Goal: Understand process/instructions: Learn how to perform a task or action

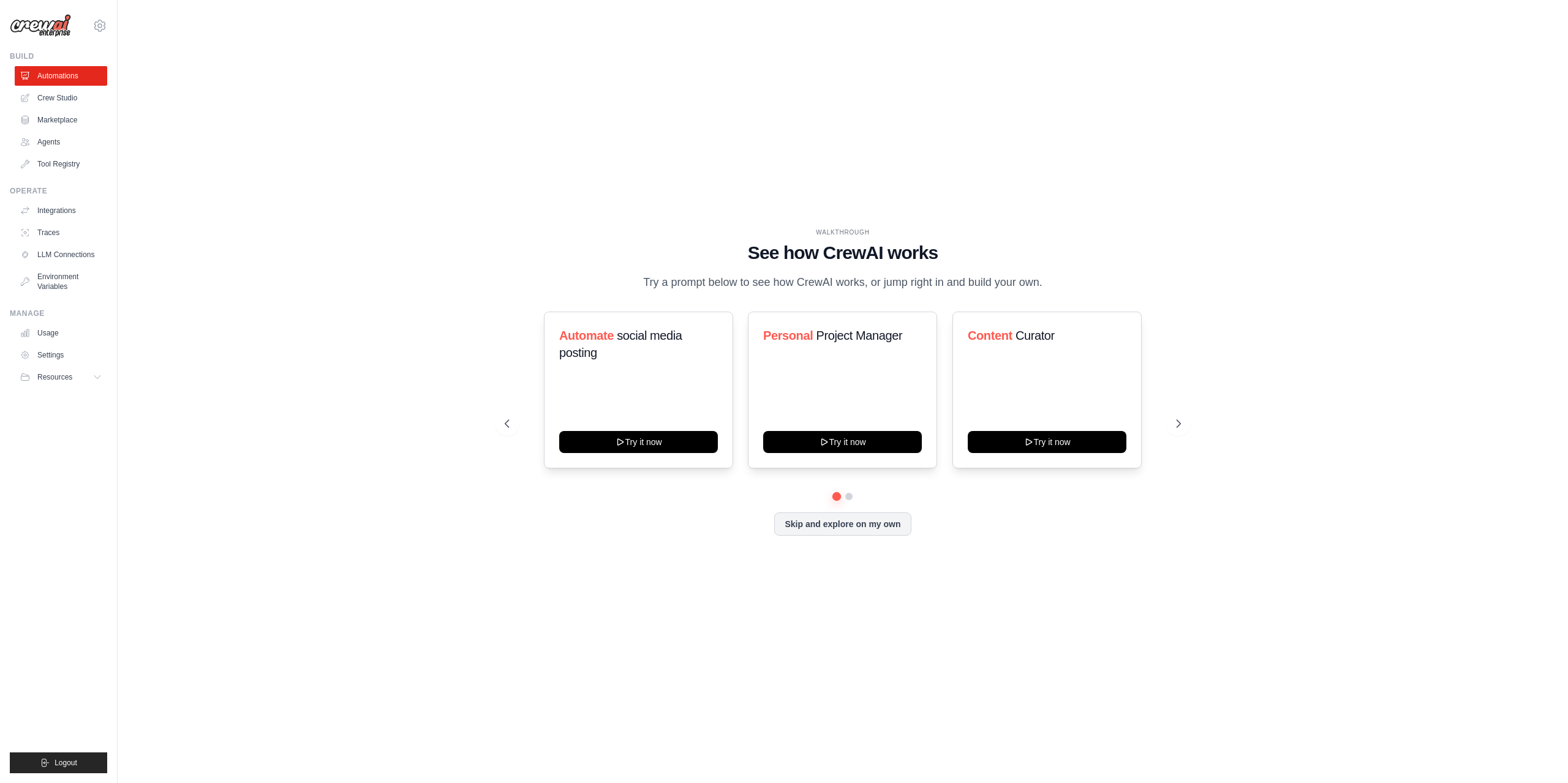
click at [1190, 439] on div "WALKTHROUGH See how CrewAI works Try a prompt below to see how CrewAI works, or…" at bounding box center [842, 391] width 705 height 327
click at [1186, 436] on button at bounding box center [1178, 424] width 24 height 24
click at [1177, 436] on button at bounding box center [1178, 424] width 24 height 24
click at [102, 25] on icon at bounding box center [100, 26] width 15 height 15
click at [87, 87] on link "Settings" at bounding box center [99, 83] width 107 height 22
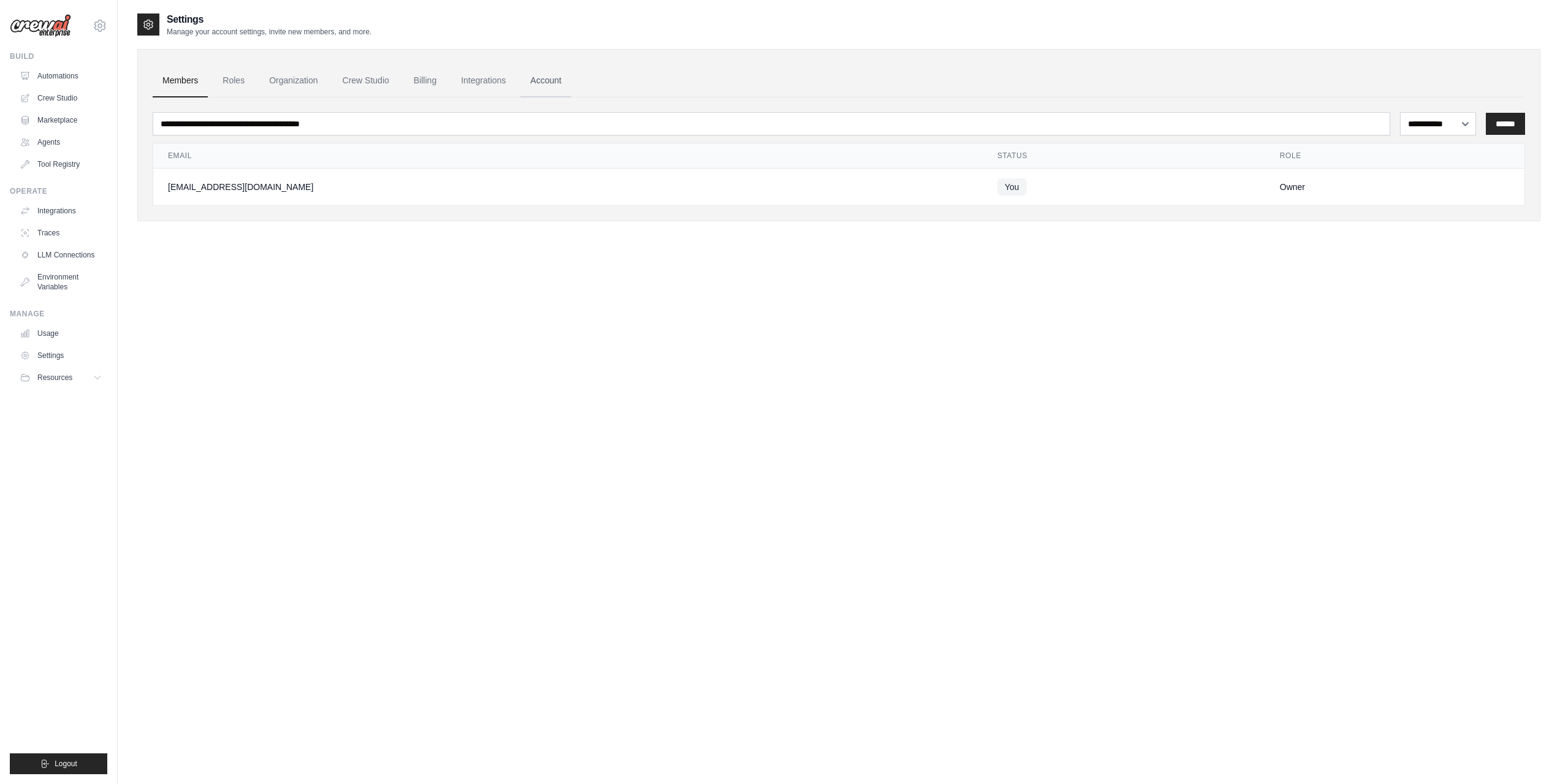
click at [570, 79] on link "Account" at bounding box center [546, 81] width 51 height 33
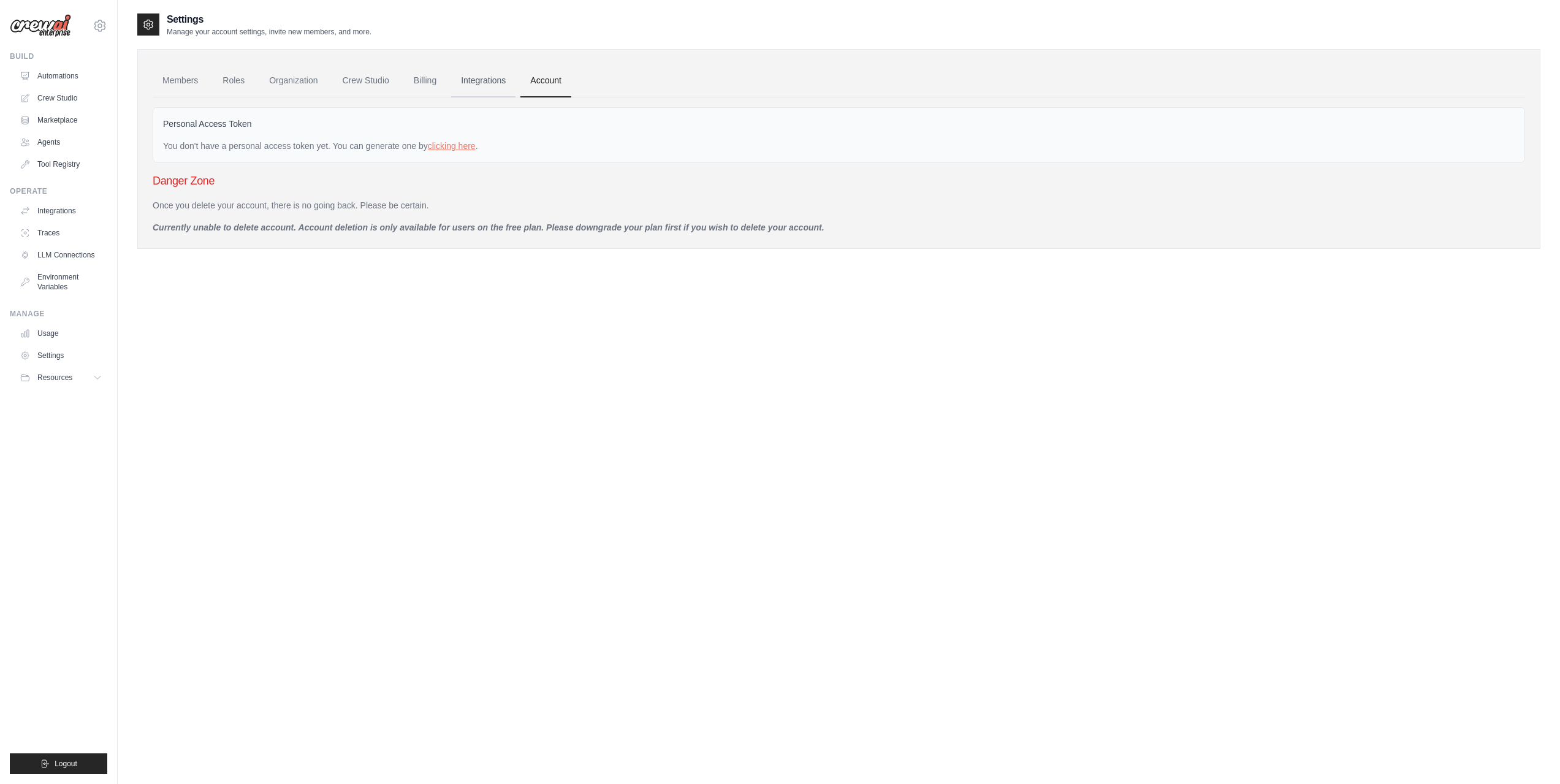
click at [490, 81] on link "Integrations" at bounding box center [483, 81] width 65 height 33
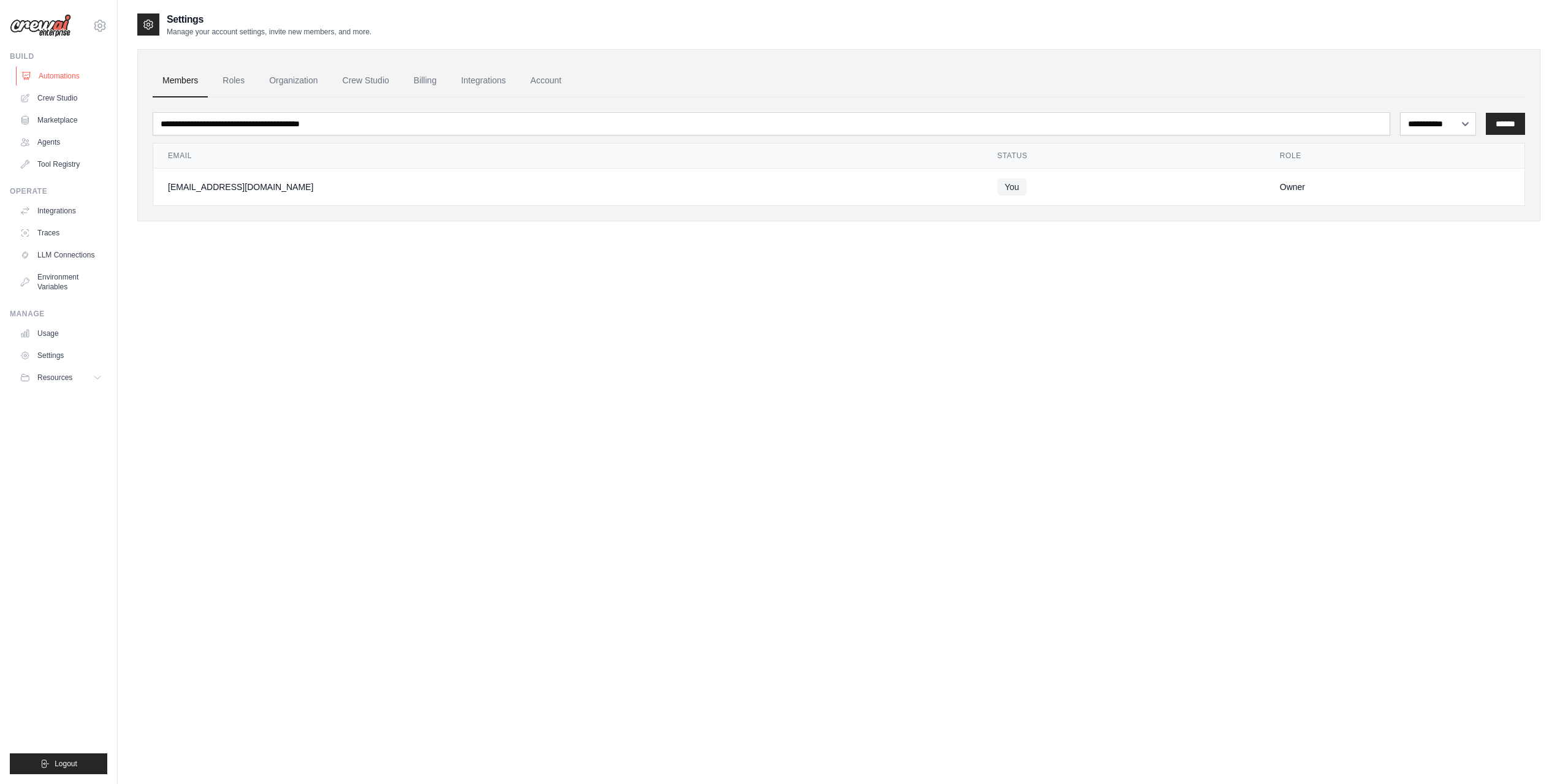
click at [56, 76] on link "Automations" at bounding box center [63, 75] width 93 height 19
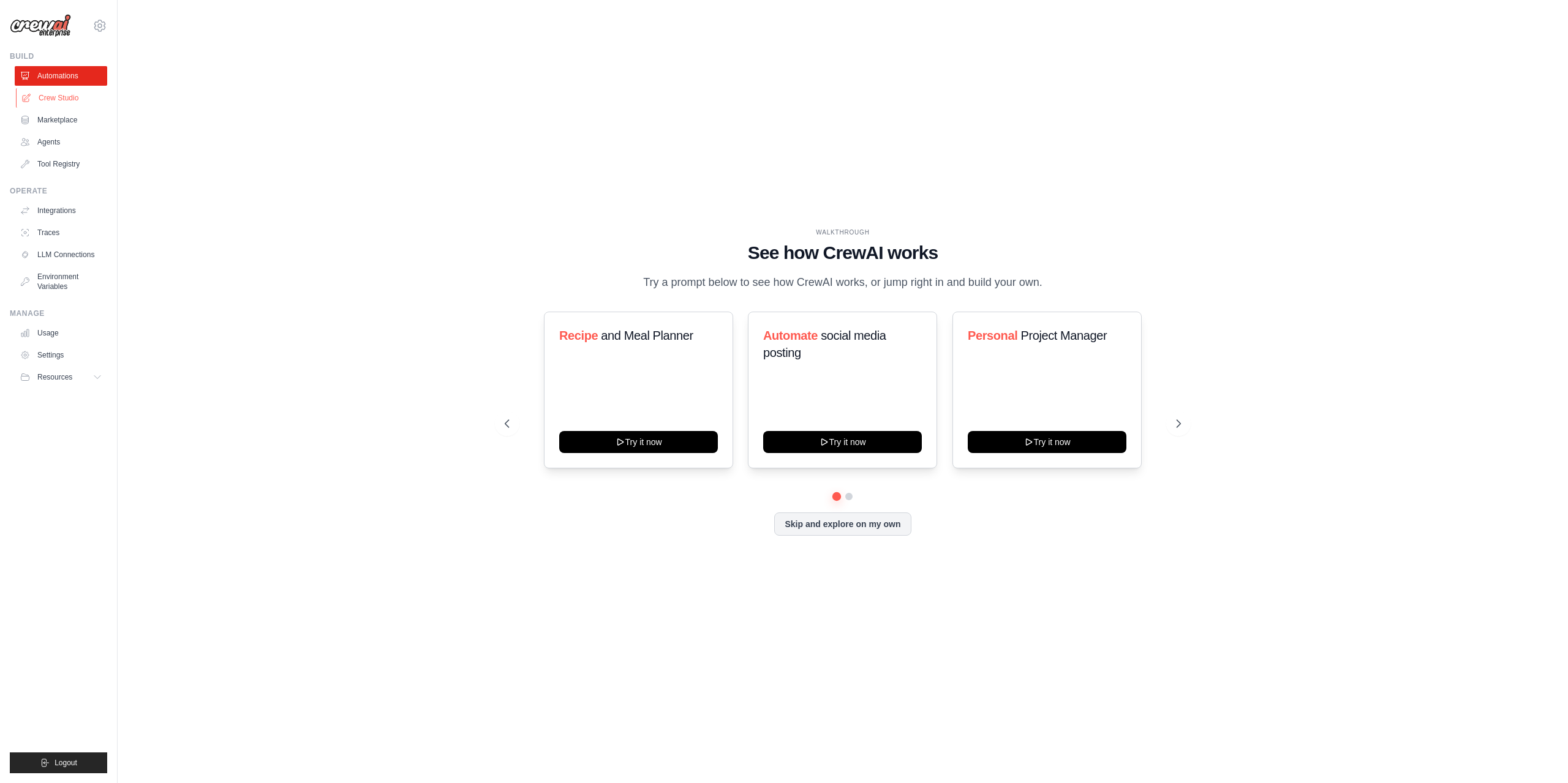
click at [70, 96] on link "Crew Studio" at bounding box center [62, 97] width 93 height 19
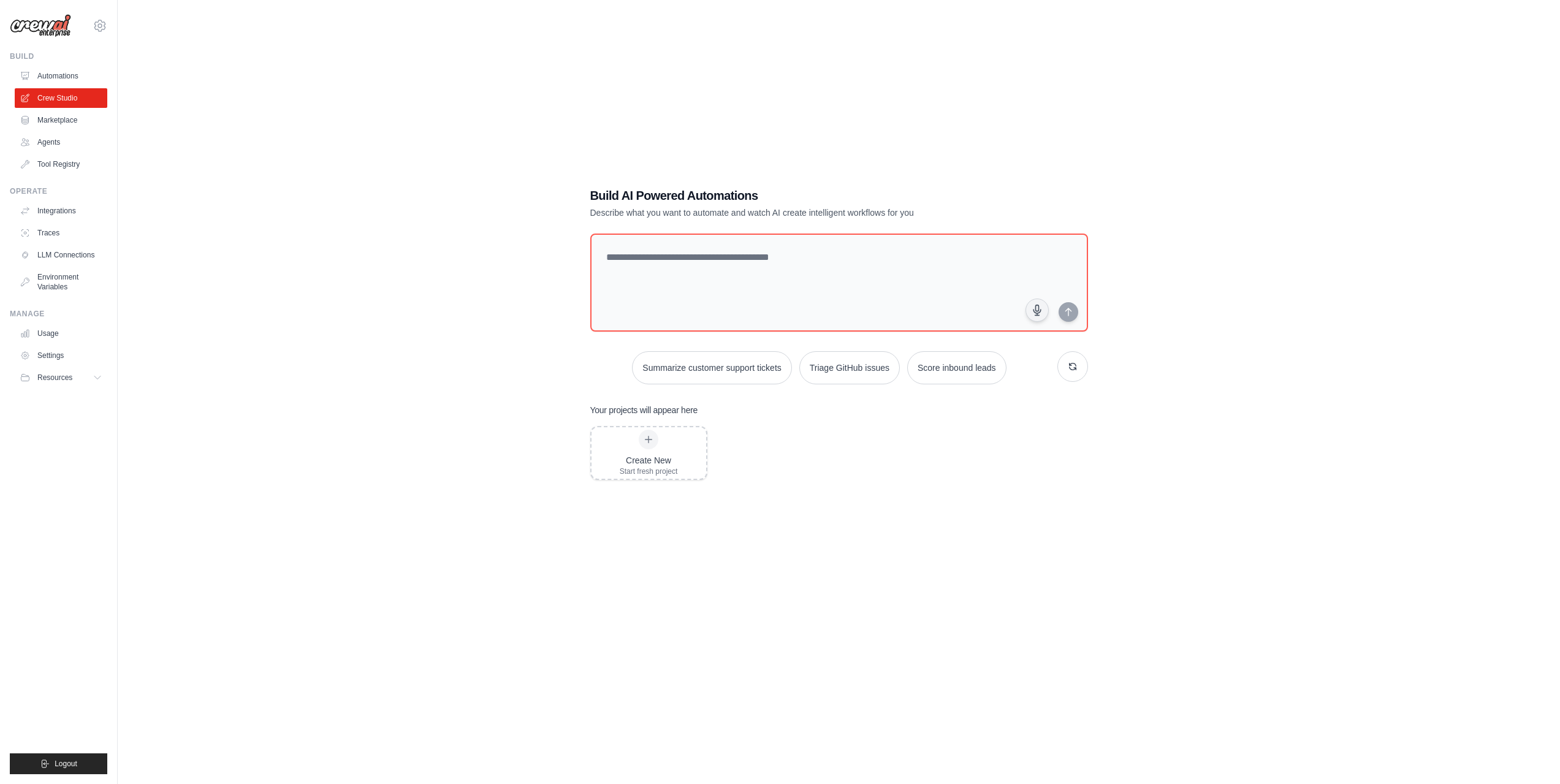
click at [67, 73] on link "Automations" at bounding box center [61, 75] width 93 height 19
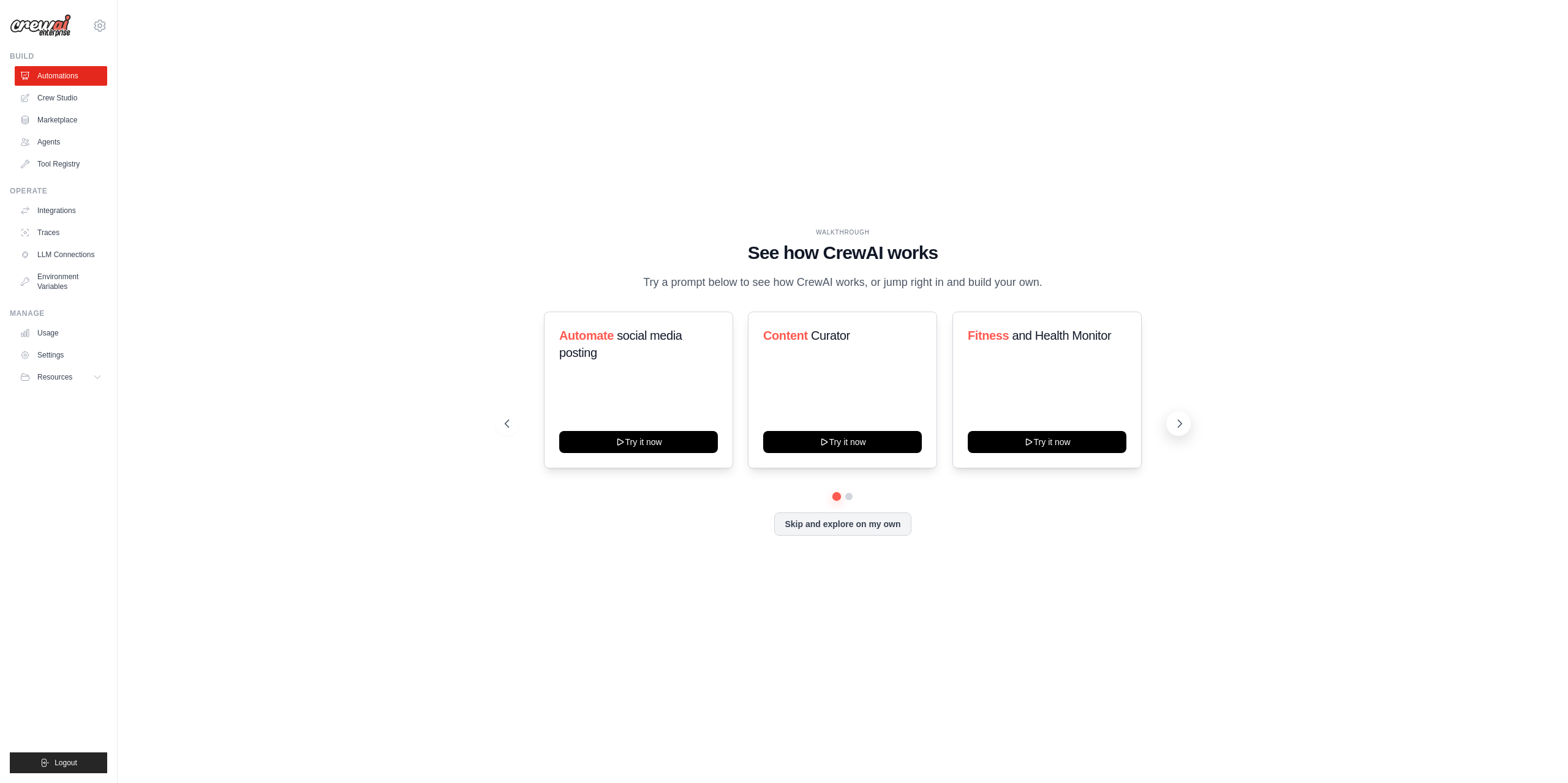
click at [1178, 430] on icon at bounding box center [1180, 424] width 12 height 12
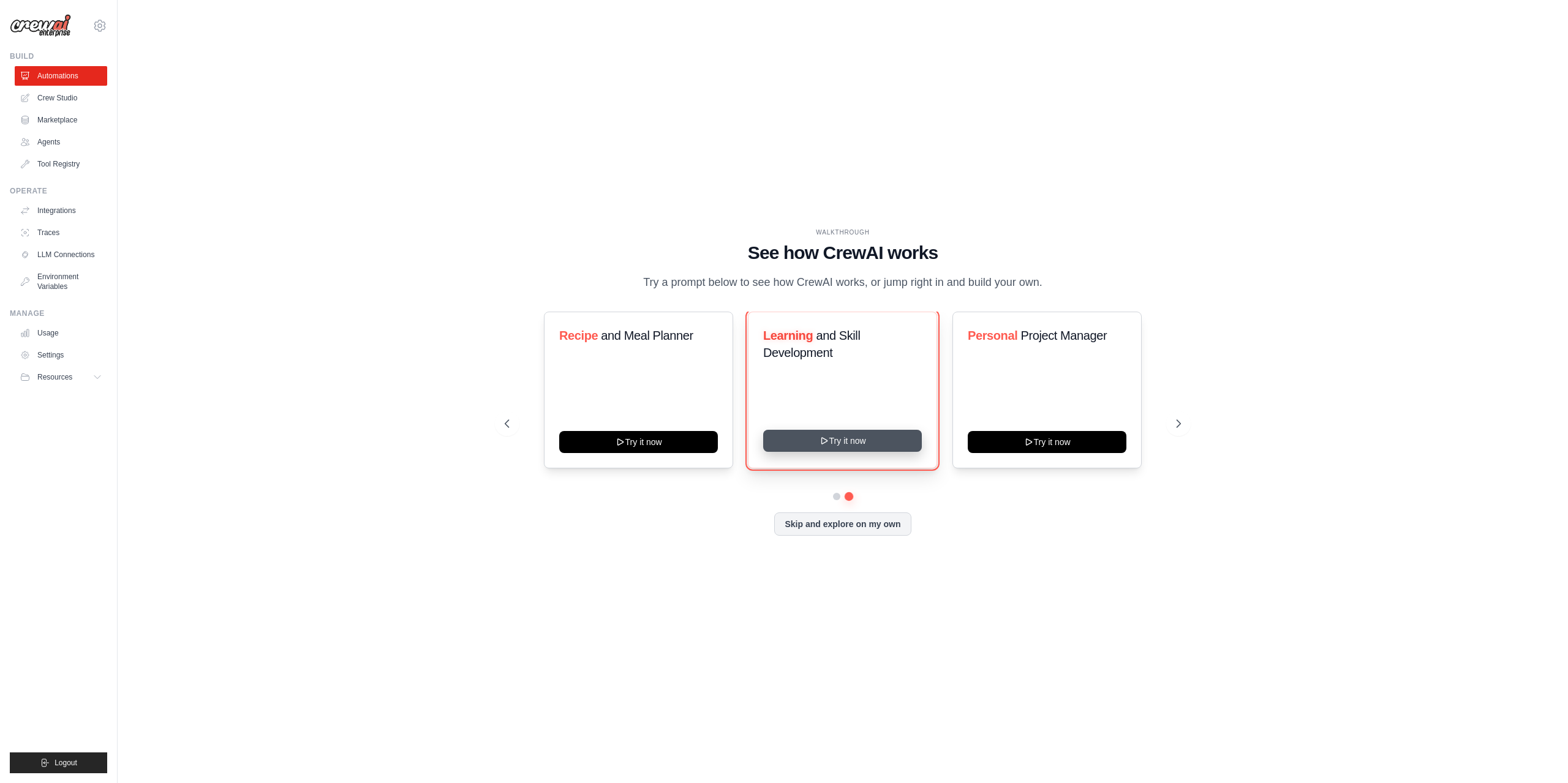
click at [900, 452] on button "Try it now" at bounding box center [842, 441] width 159 height 22
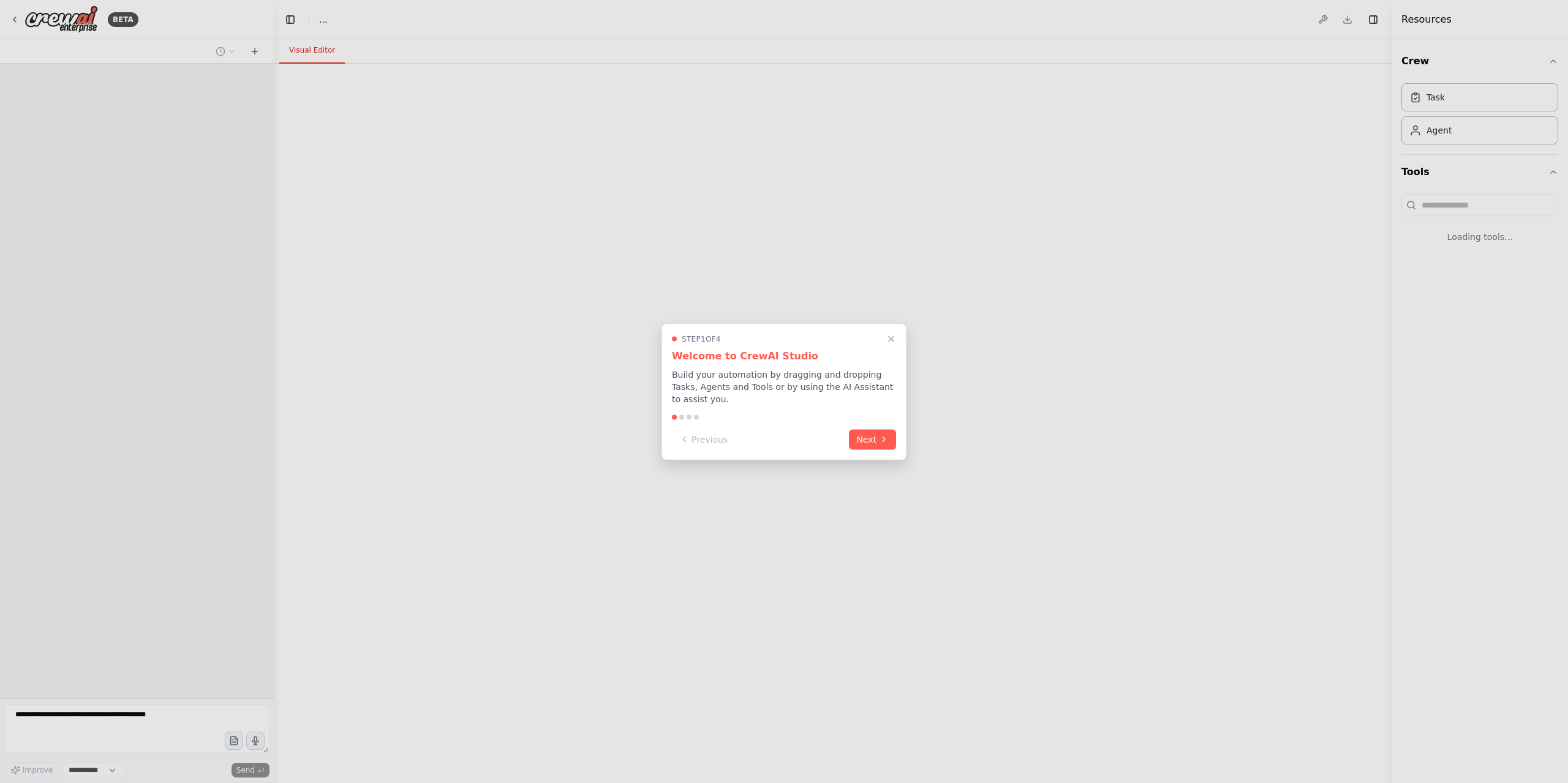
select select "****"
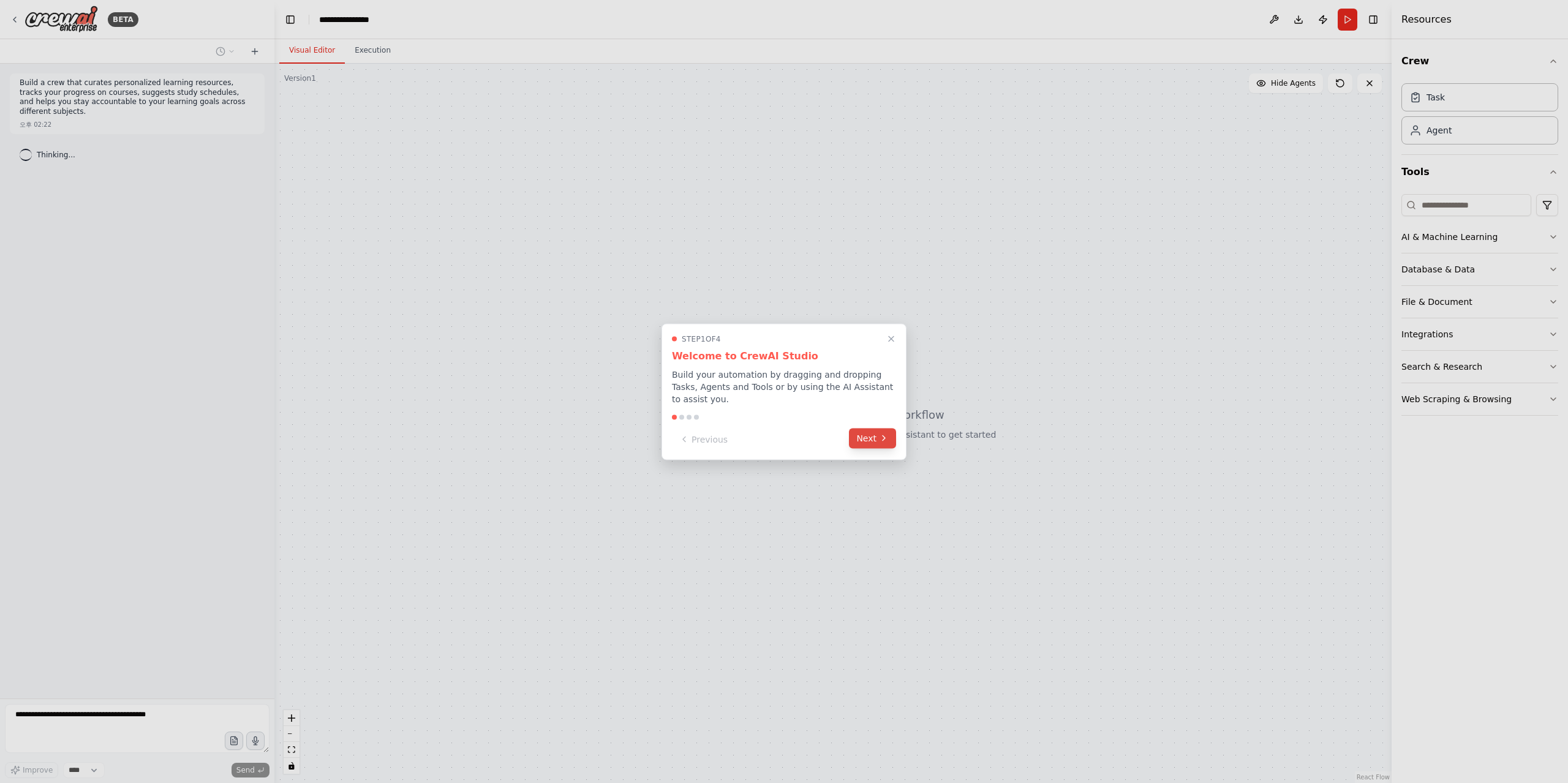
click at [882, 441] on icon at bounding box center [883, 439] width 10 height 10
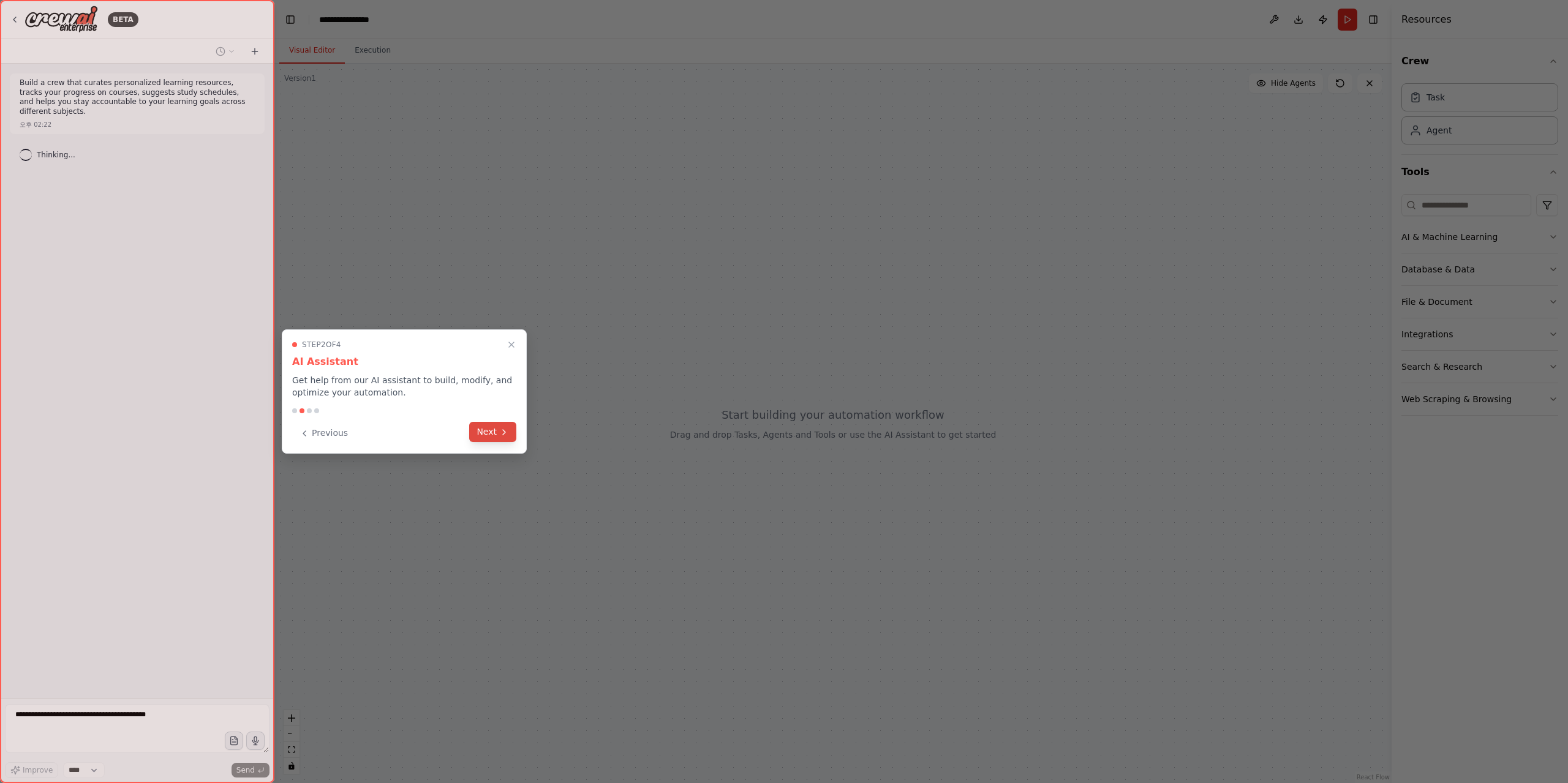
click at [492, 445] on div "Step 2 of 4 AI Assistant Get help from our AI assistant to build, modify, and o…" at bounding box center [404, 392] width 245 height 124
click at [496, 432] on button "Next" at bounding box center [492, 432] width 47 height 20
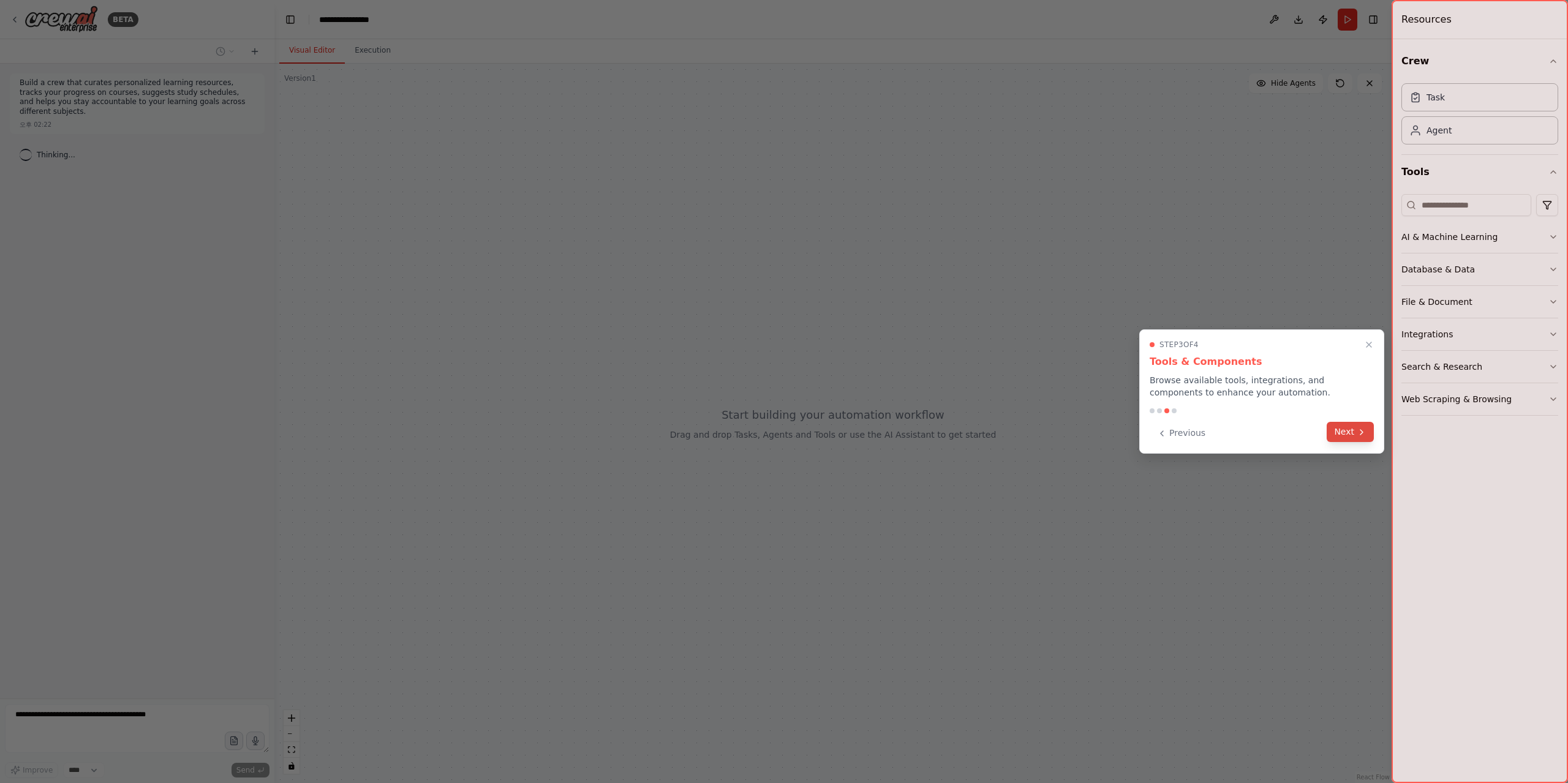
click at [1350, 442] on button "Next" at bounding box center [1350, 432] width 47 height 20
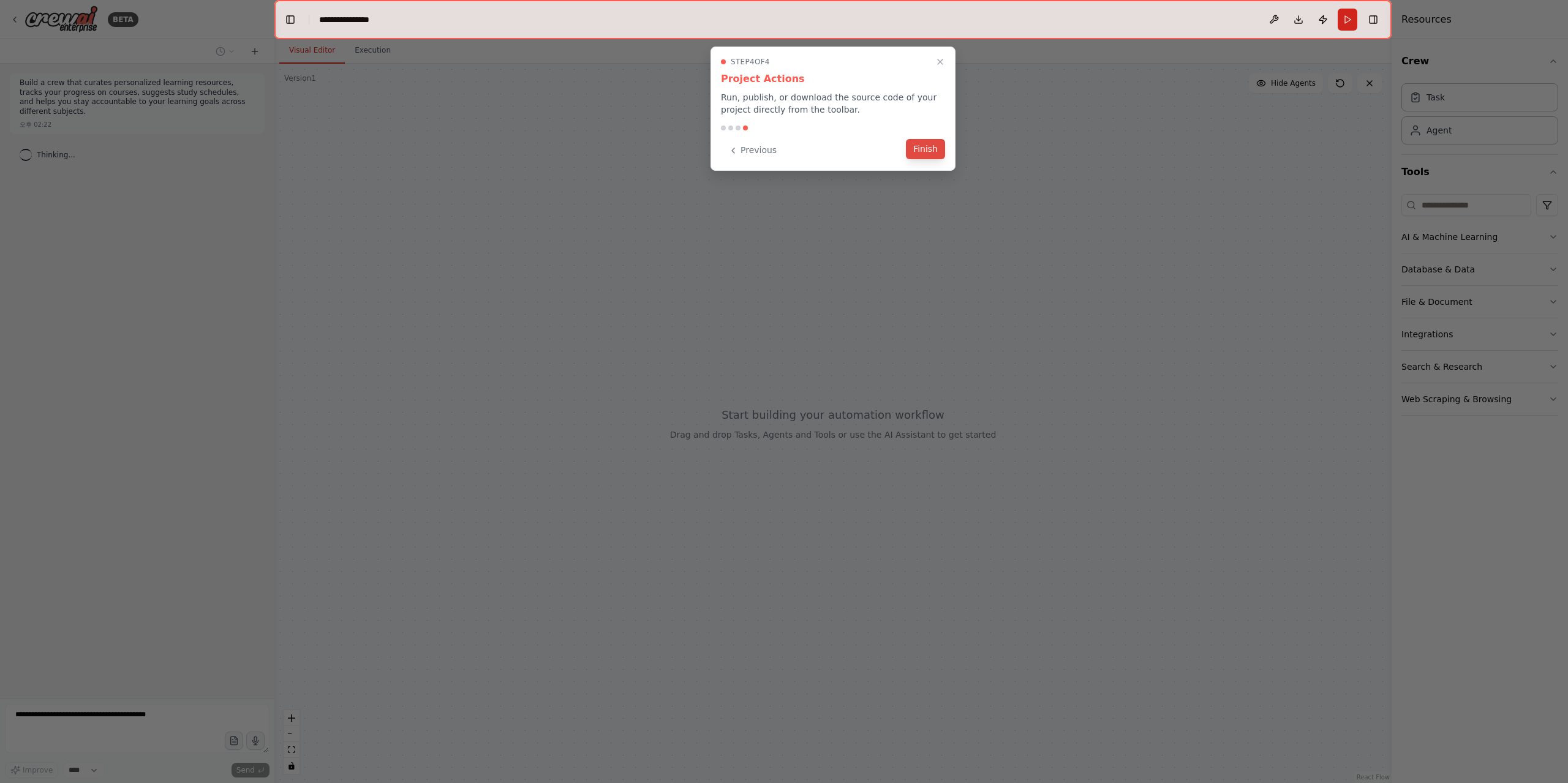
click at [919, 151] on button "Finish" at bounding box center [926, 149] width 39 height 20
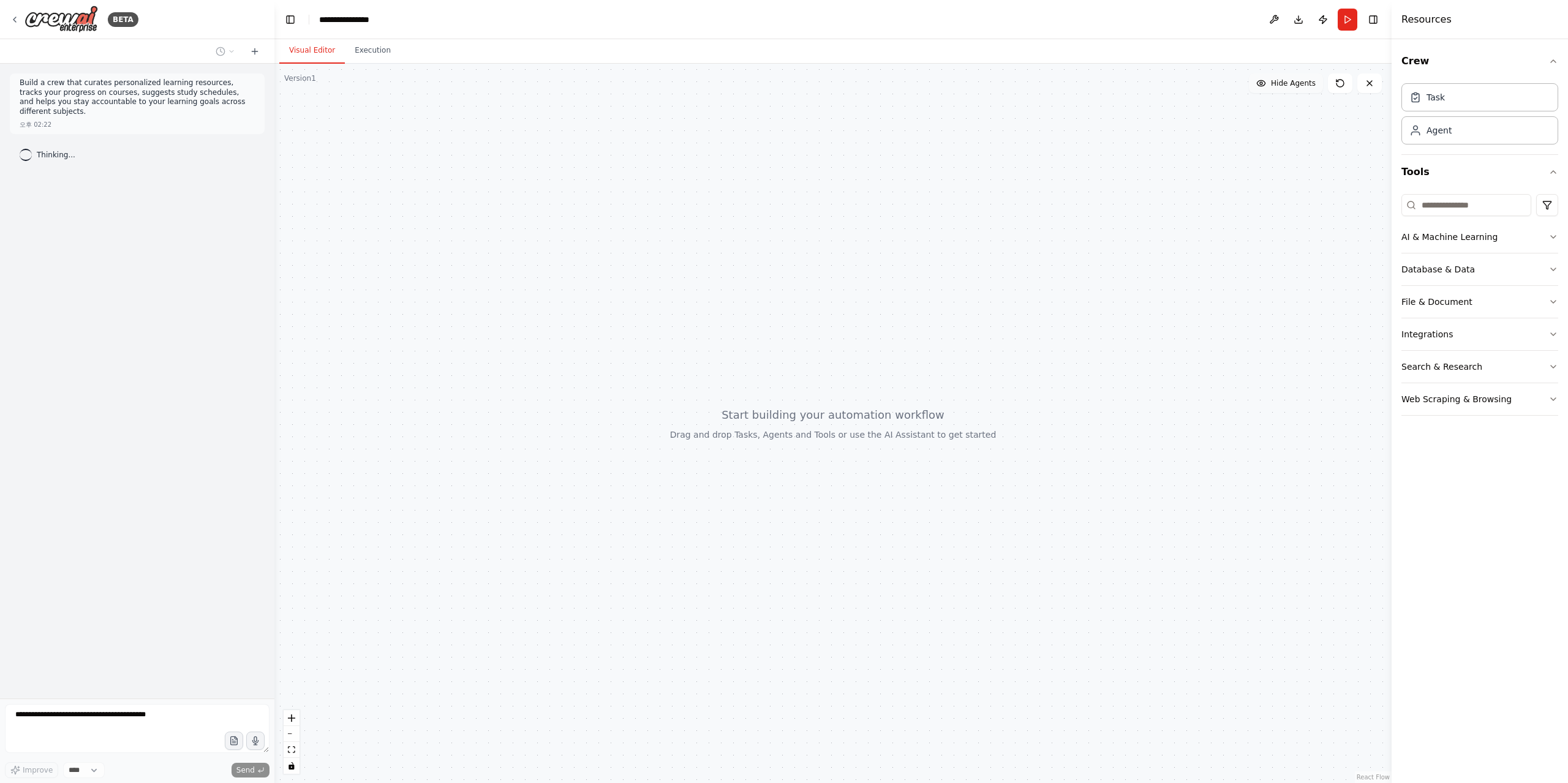
click at [1310, 90] on button "Hide Agents" at bounding box center [1286, 83] width 74 height 19
click at [1310, 90] on button "Show Agents" at bounding box center [1284, 83] width 77 height 19
click at [363, 48] on button "Execution" at bounding box center [372, 51] width 56 height 26
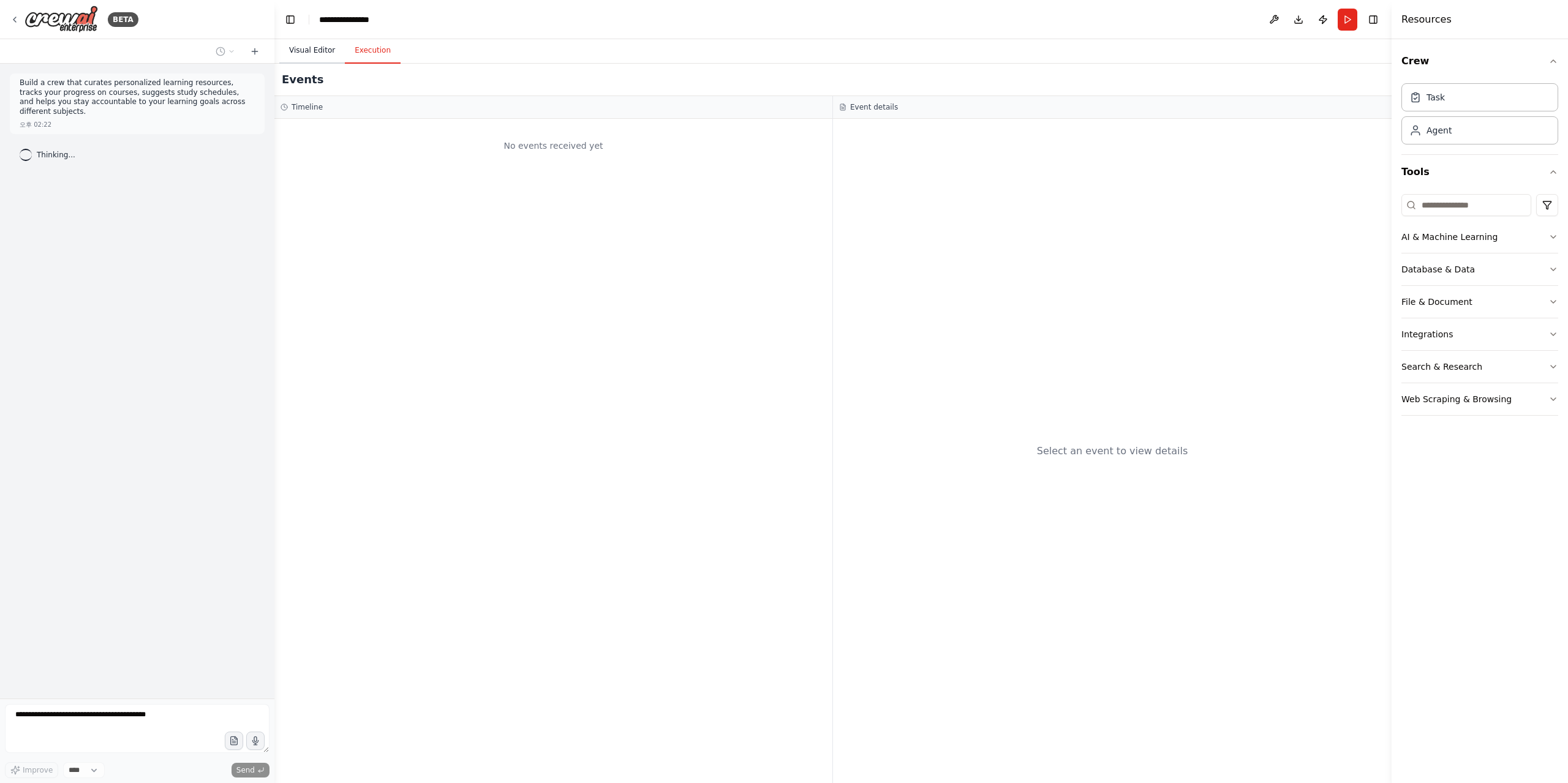
click at [308, 52] on button "Visual Editor" at bounding box center [312, 51] width 66 height 26
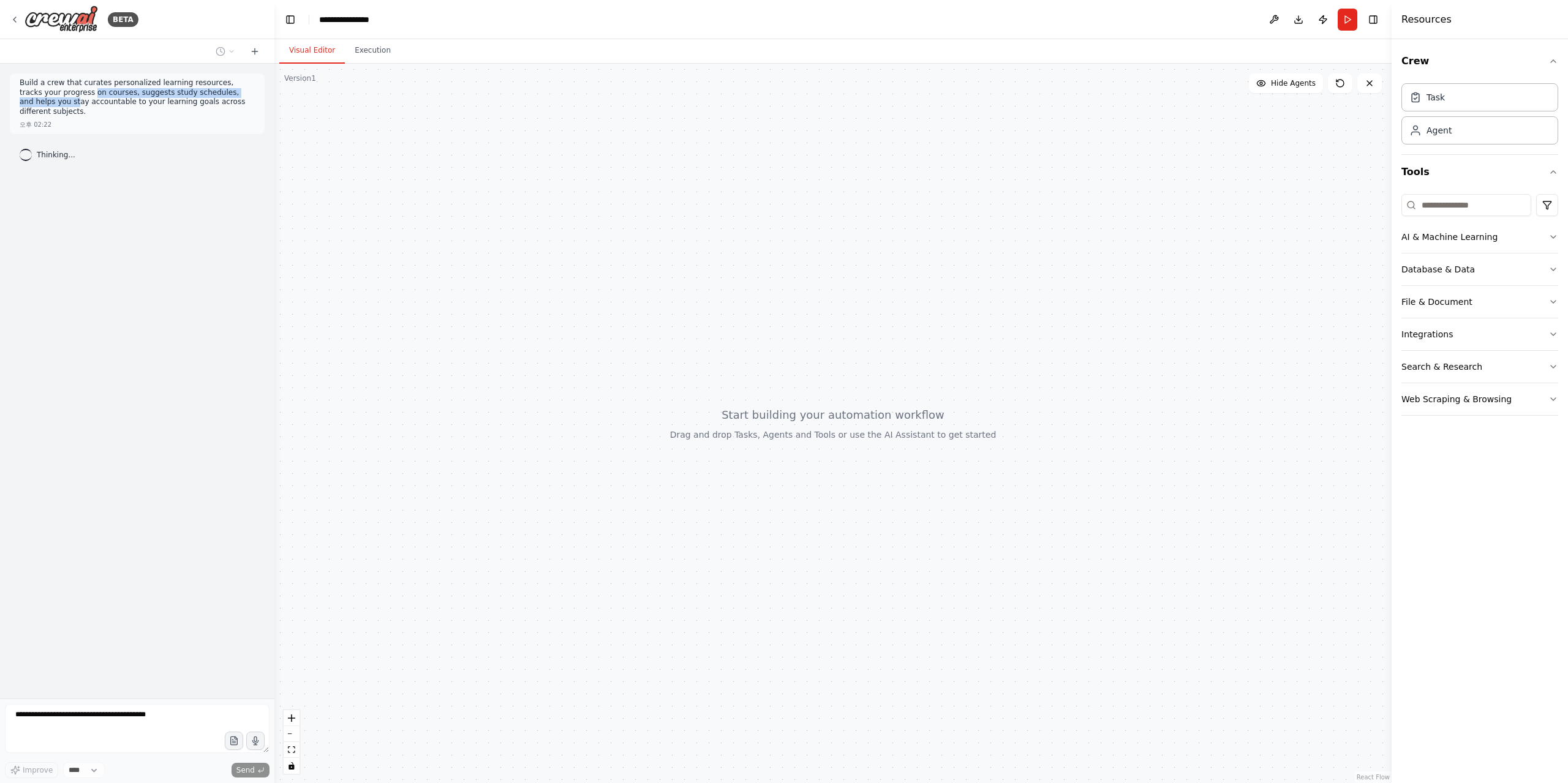
drag, startPoint x: 50, startPoint y: 87, endPoint x: 237, endPoint y: 91, distance: 187.0
click at [237, 91] on p "Build a crew that curates personalized learning resources, tracks your progress…" at bounding box center [137, 97] width 235 height 38
click at [234, 98] on p "Build a crew that curates personalized learning resources, tracks your progress…" at bounding box center [137, 97] width 235 height 38
drag, startPoint x: 212, startPoint y: 107, endPoint x: 0, endPoint y: 83, distance: 213.4
click at [0, 83] on div "BETA Build a crew that curates personalized learning resources, tracks your pro…" at bounding box center [137, 392] width 274 height 783
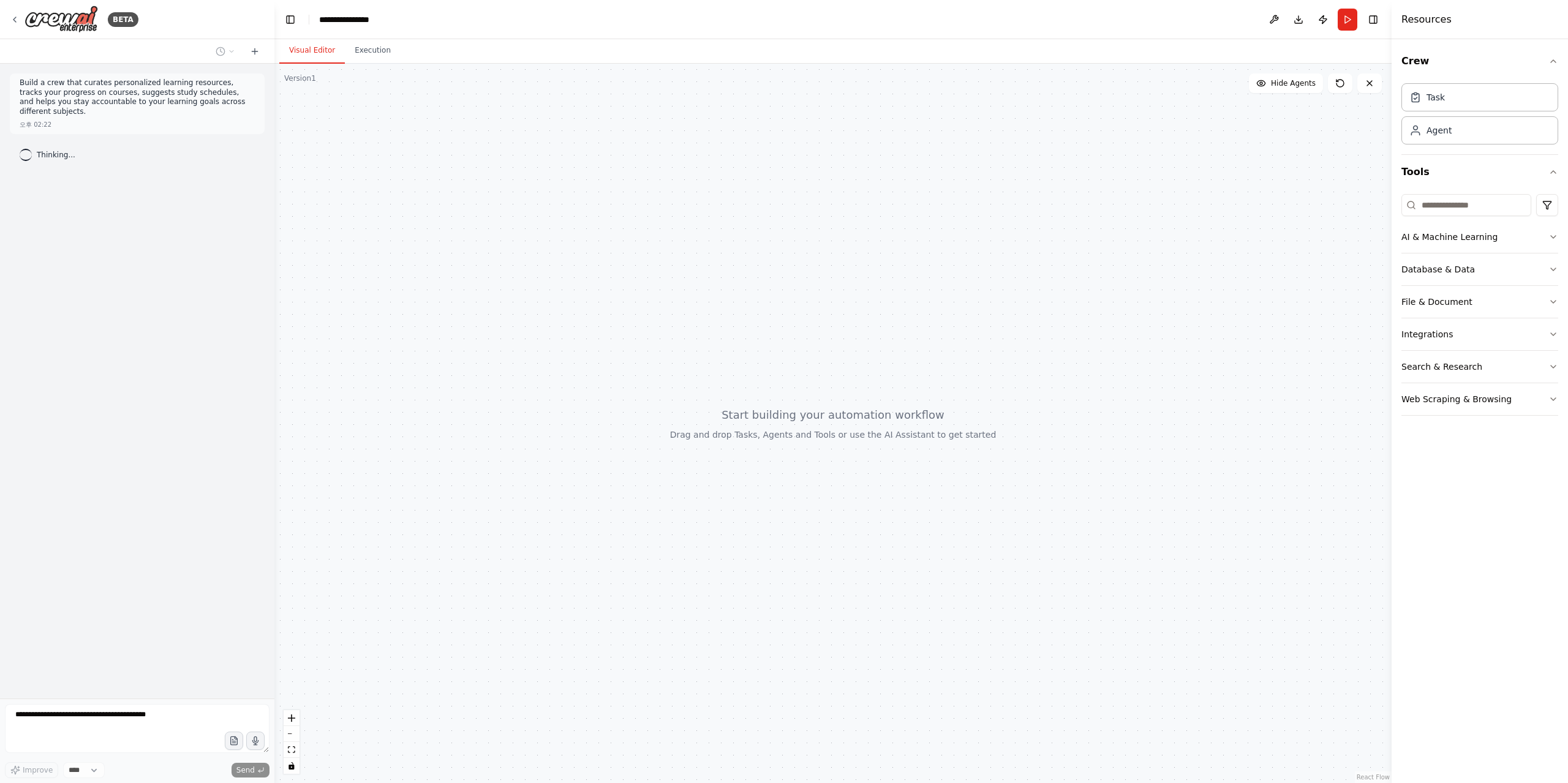
click at [157, 101] on p "Build a crew that curates personalized learning resources, tracks your progress…" at bounding box center [137, 97] width 235 height 38
click at [1461, 228] on button "AI & Machine Learning" at bounding box center [1479, 236] width 157 height 32
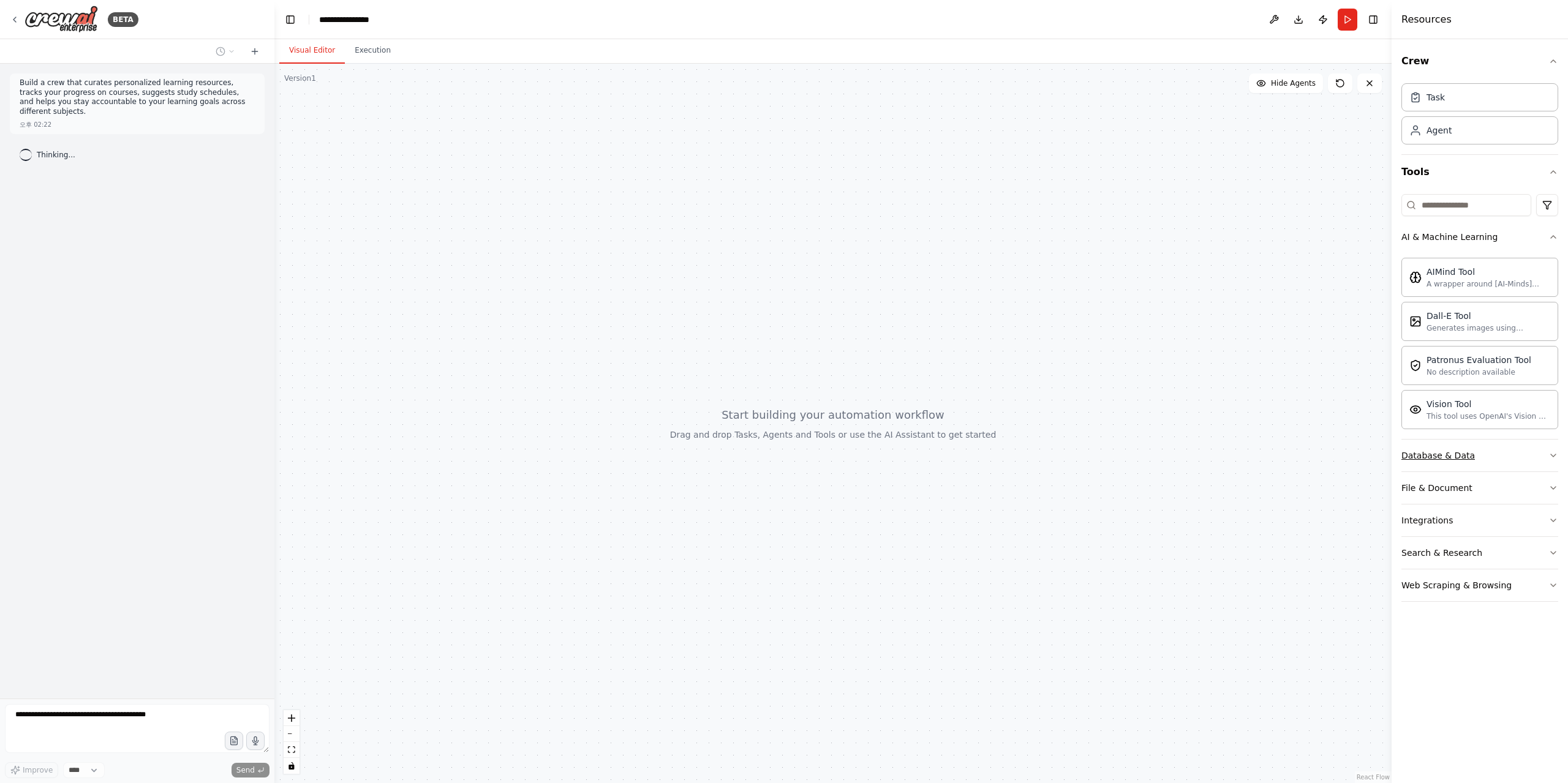
click at [1482, 451] on button "Database & Data" at bounding box center [1479, 455] width 157 height 32
click at [1471, 631] on button "File & Document" at bounding box center [1479, 630] width 157 height 32
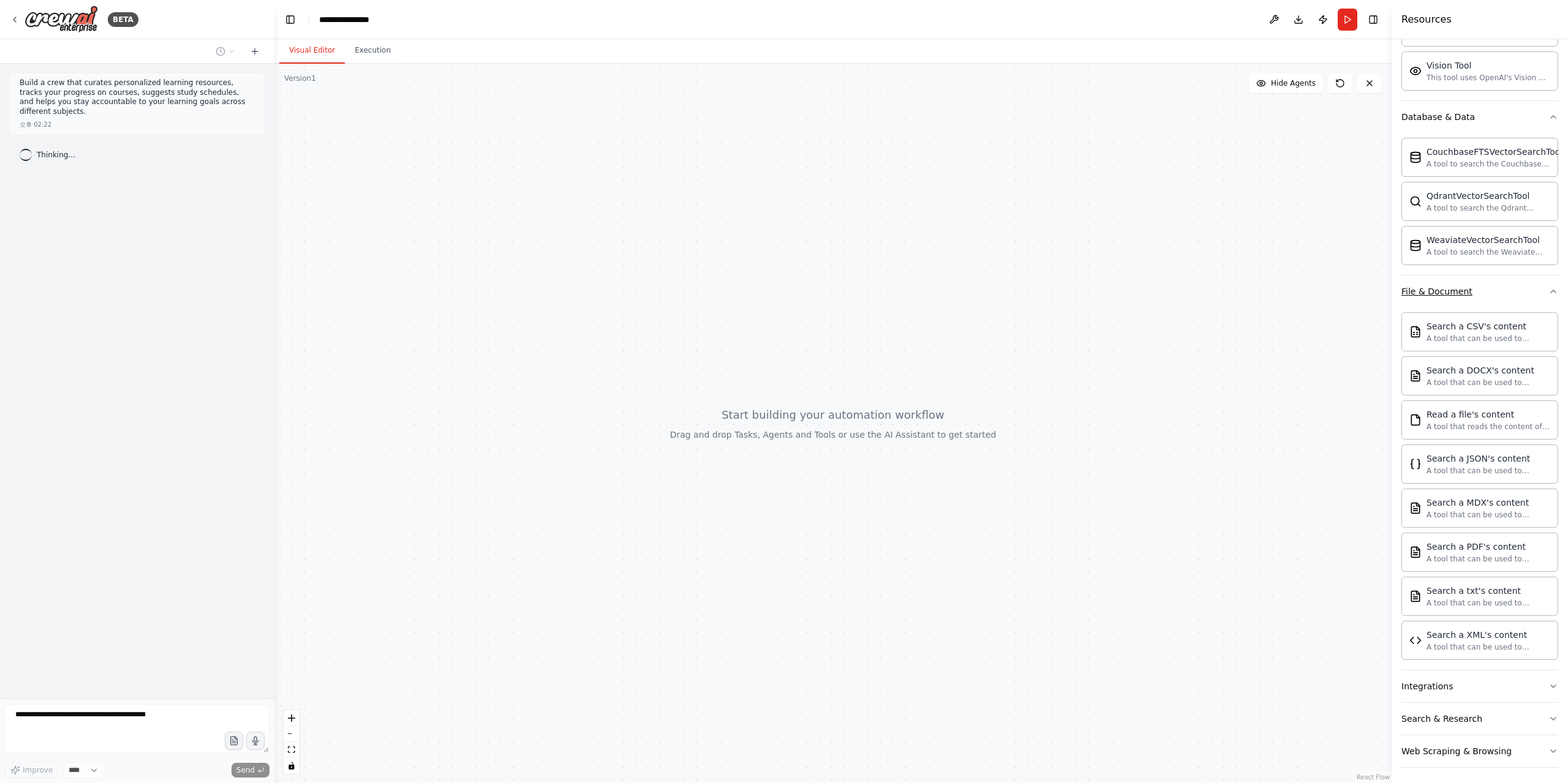
scroll to position [343, 0]
click at [1469, 682] on button "Integrations" at bounding box center [1479, 682] width 157 height 32
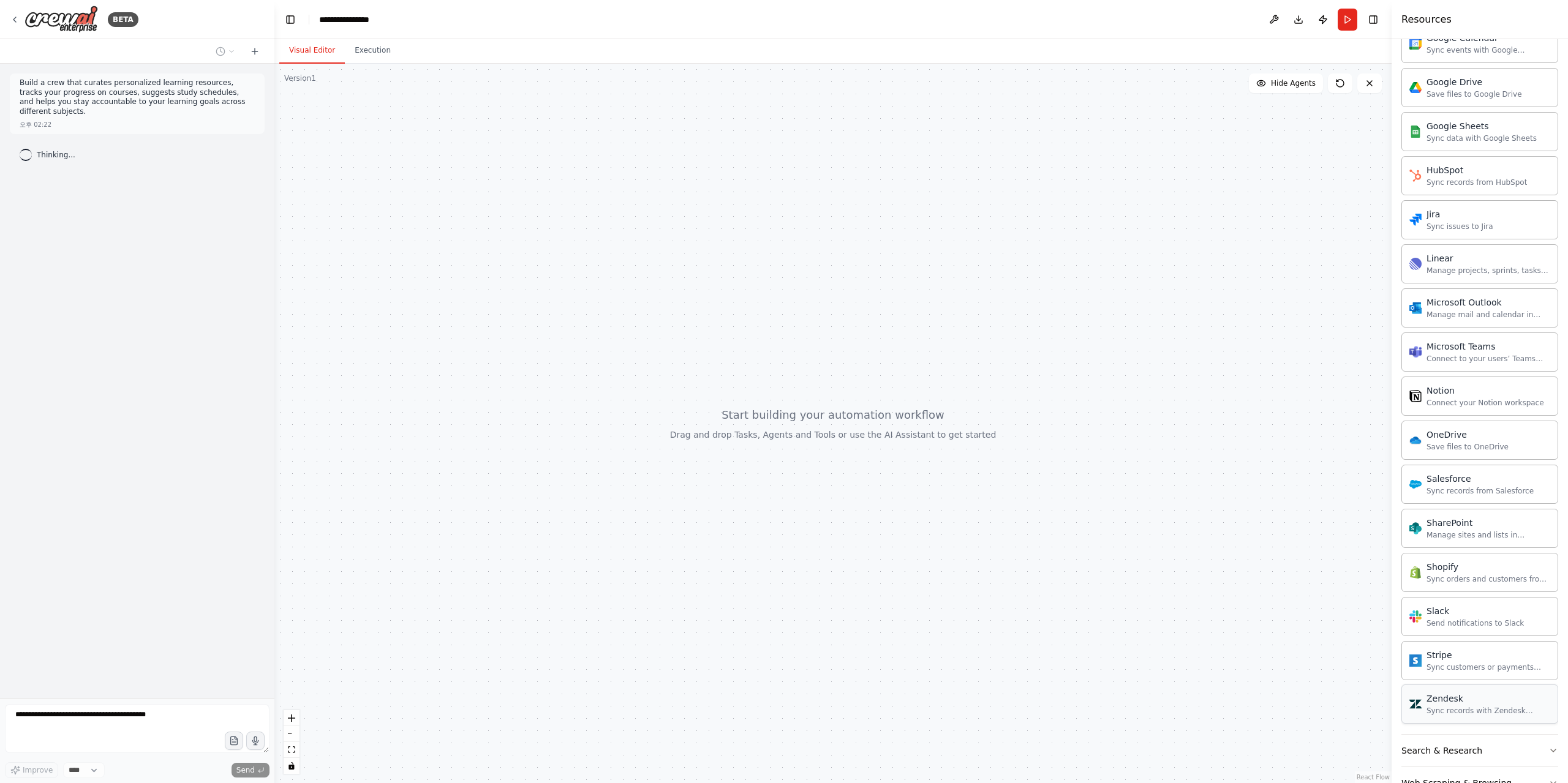
scroll to position [1322, 0]
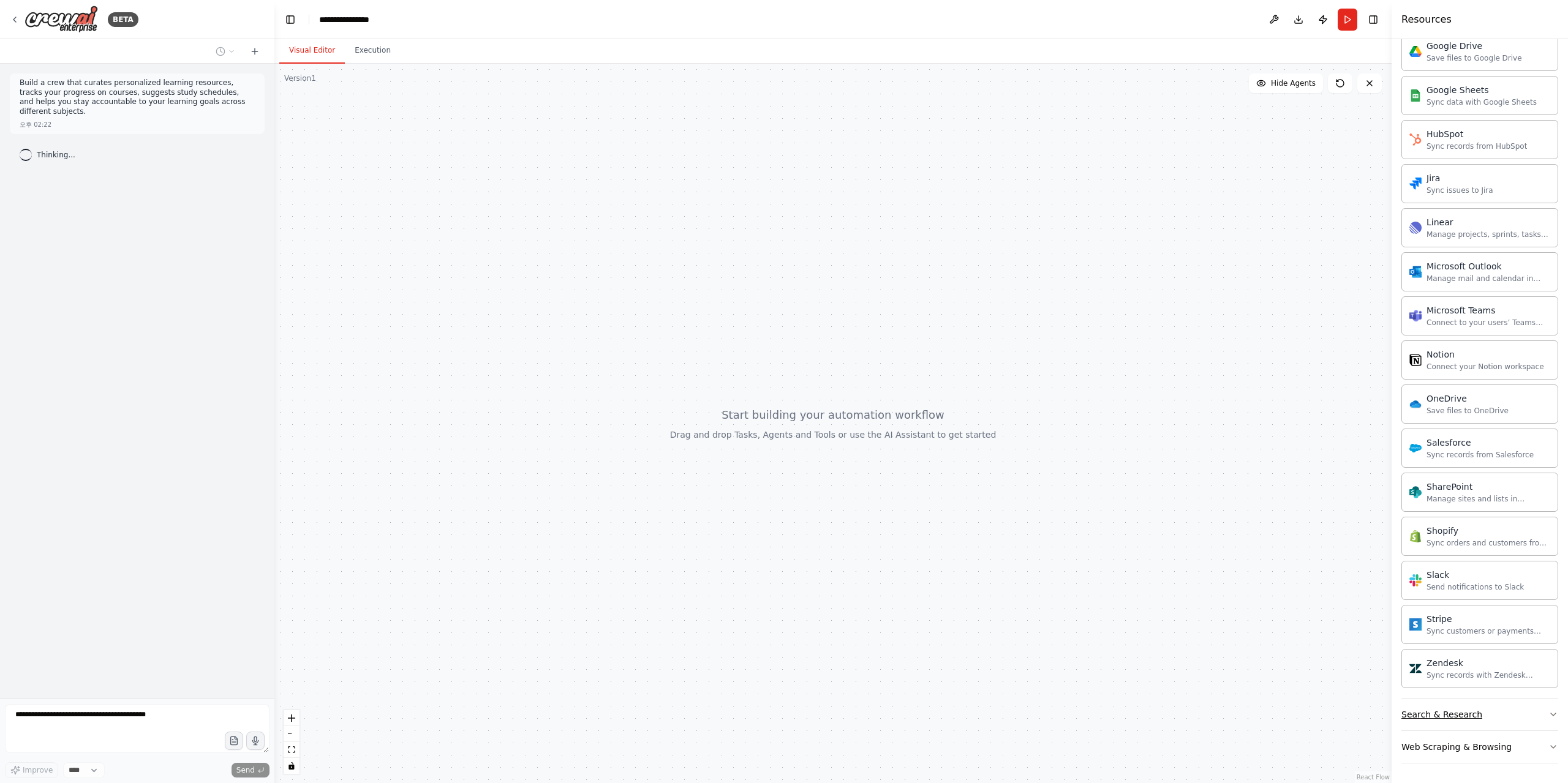
click at [1477, 715] on button "Search & Research" at bounding box center [1479, 714] width 157 height 32
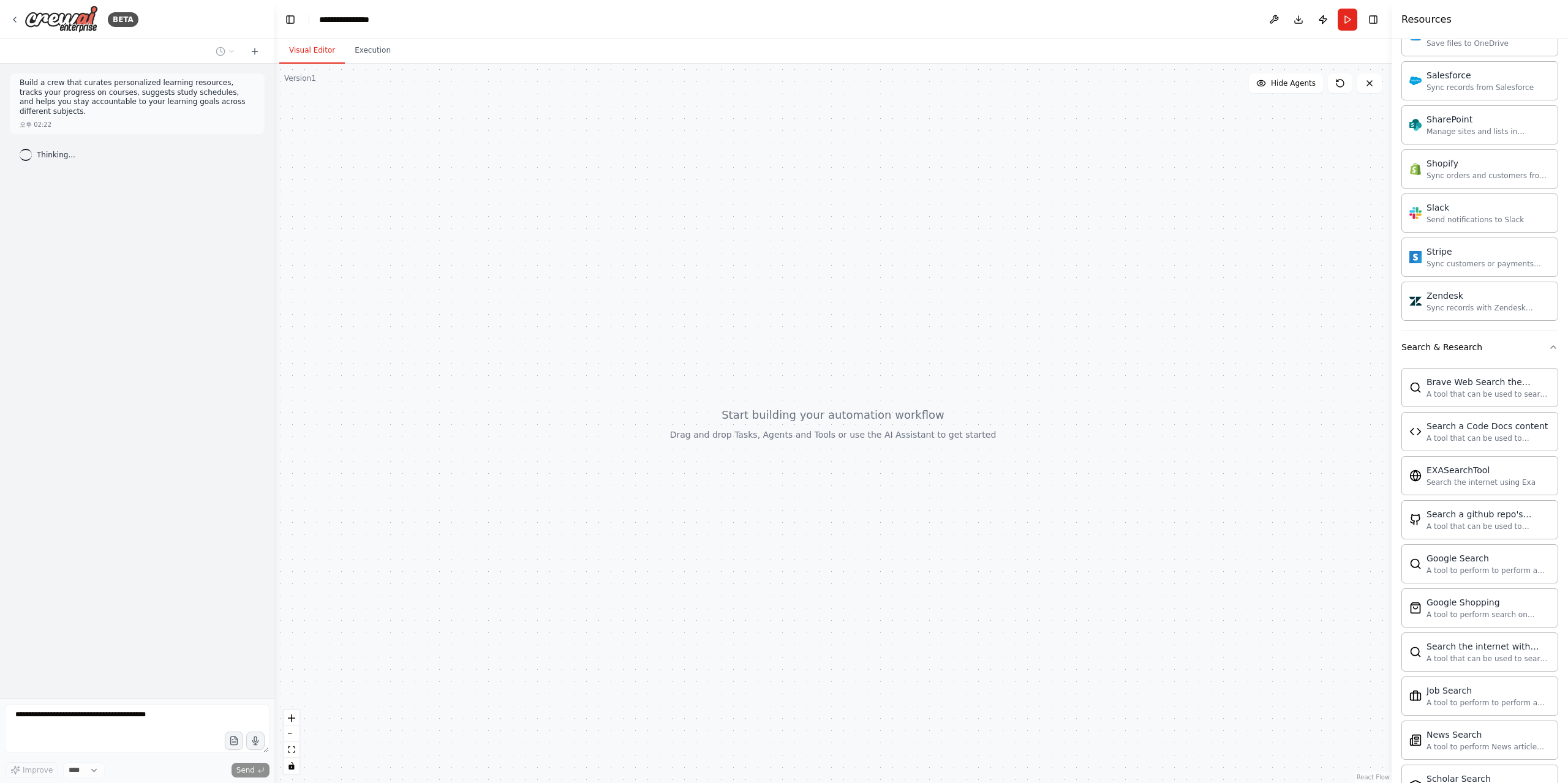
scroll to position [1949, 0]
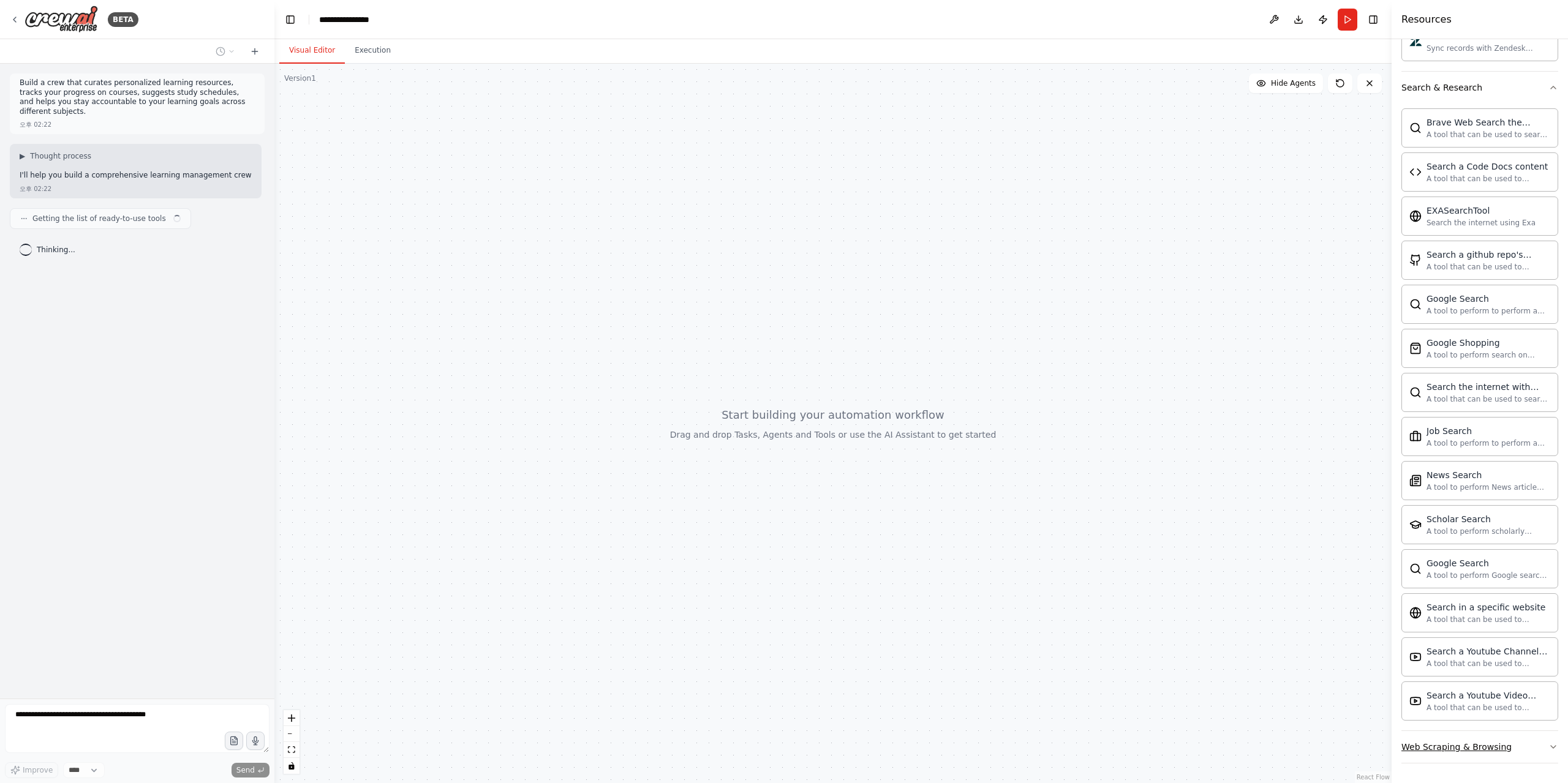
click at [1462, 743] on div "Web Scraping & Browsing" at bounding box center [1456, 747] width 110 height 12
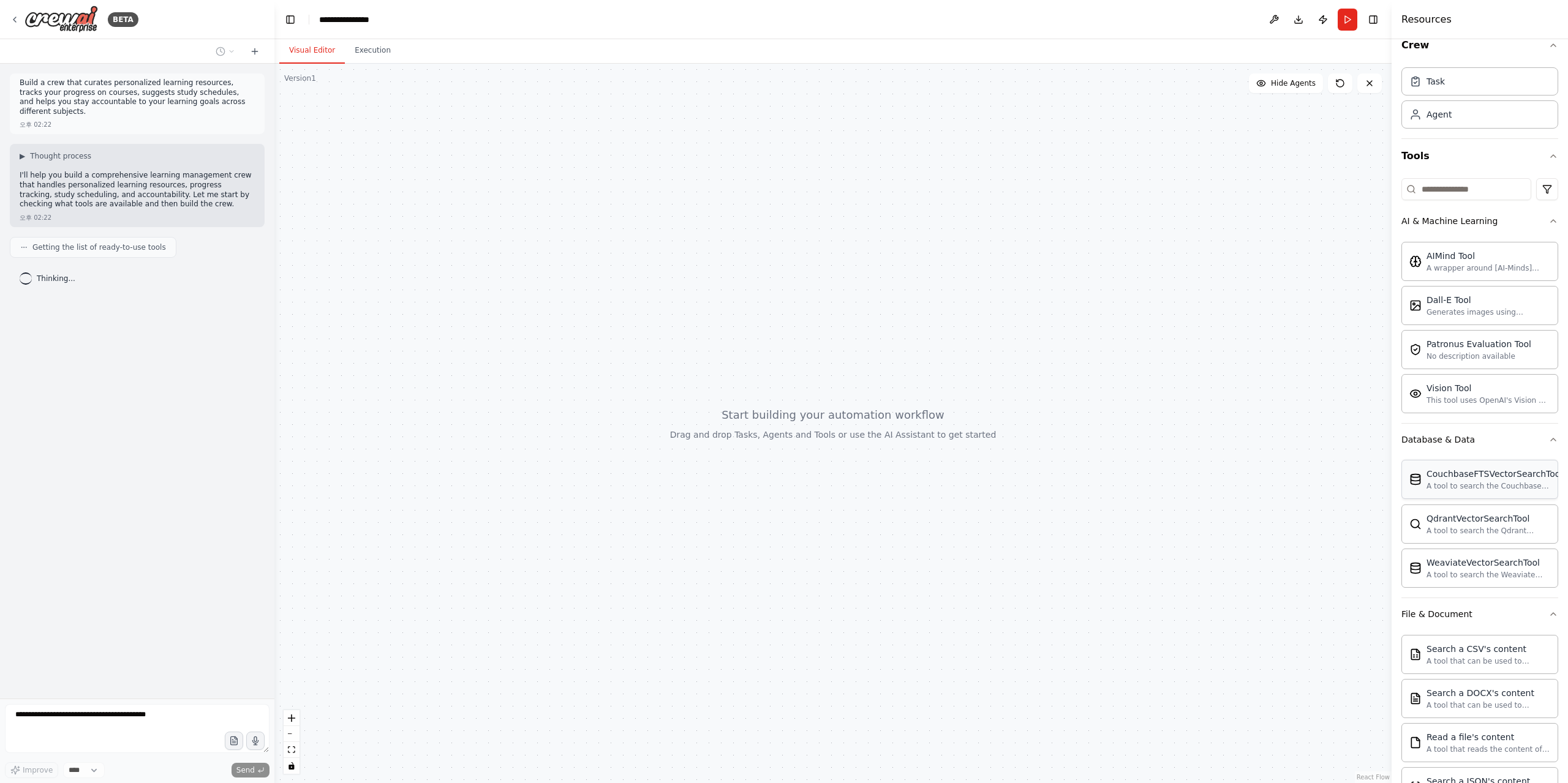
scroll to position [0, 0]
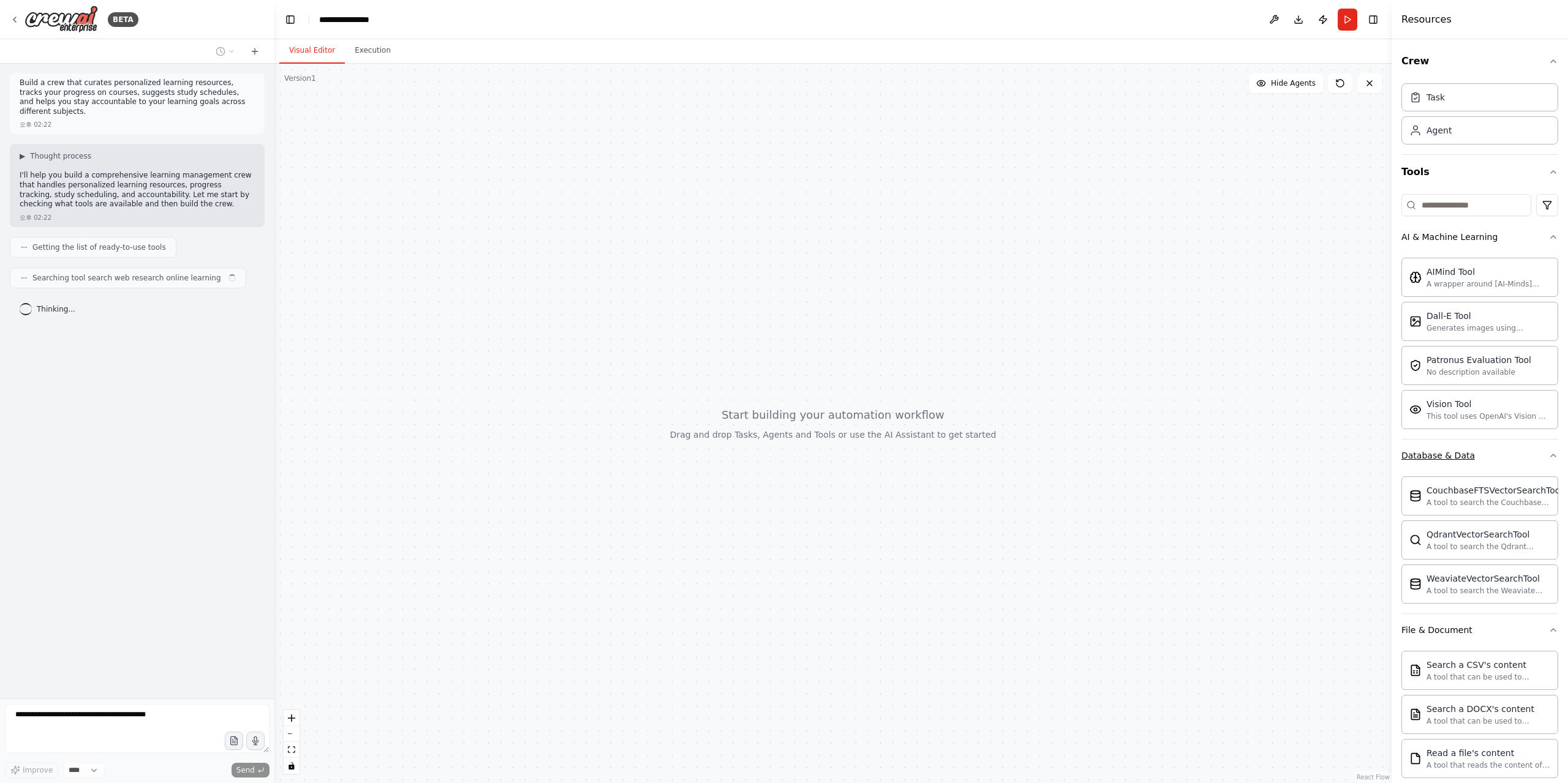
click at [1442, 461] on div "Database & Data" at bounding box center [1438, 455] width 73 height 12
click at [1448, 486] on div "File & Document" at bounding box center [1437, 488] width 71 height 12
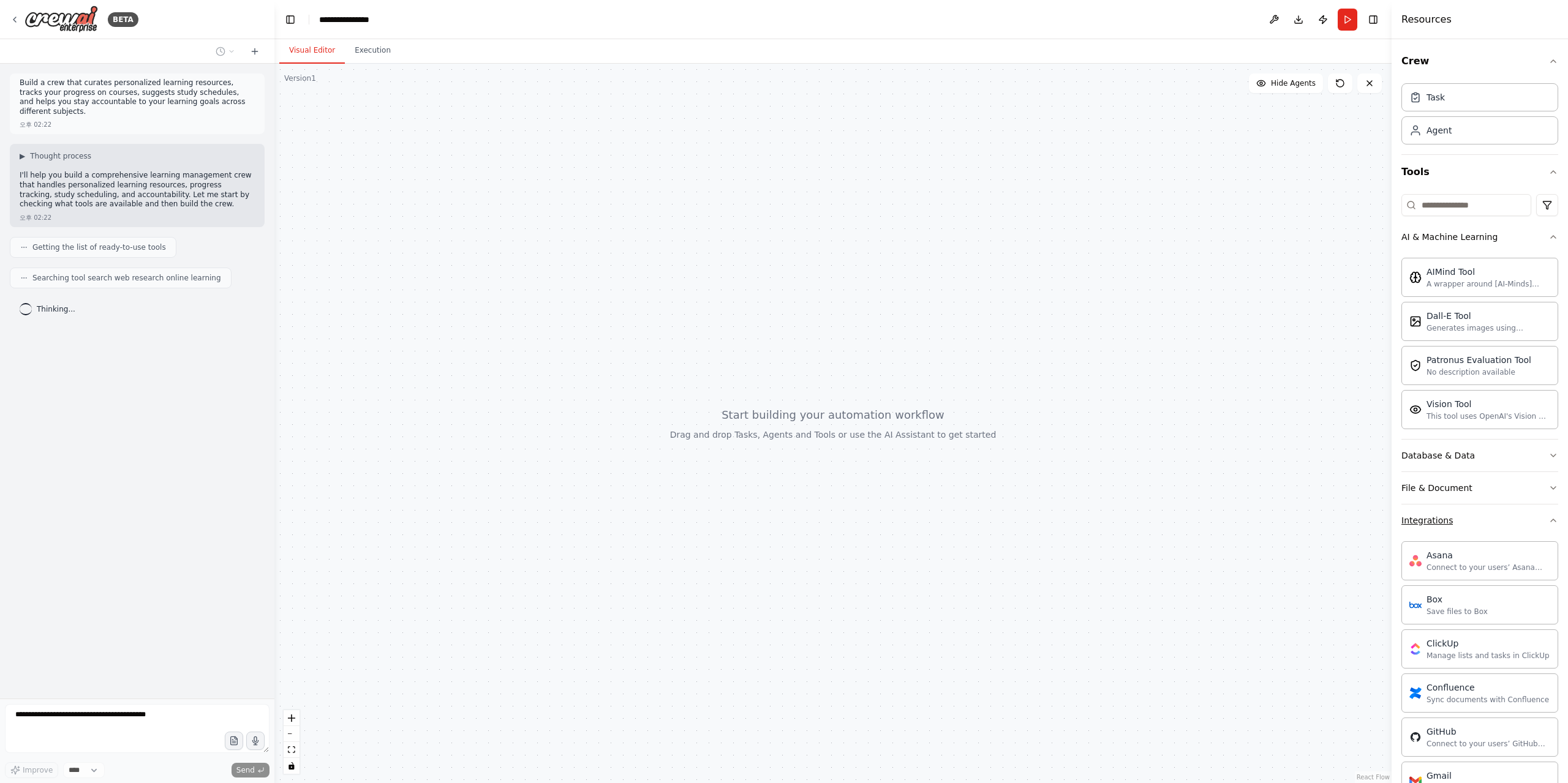
click at [1451, 521] on button "Integrations" at bounding box center [1479, 520] width 157 height 32
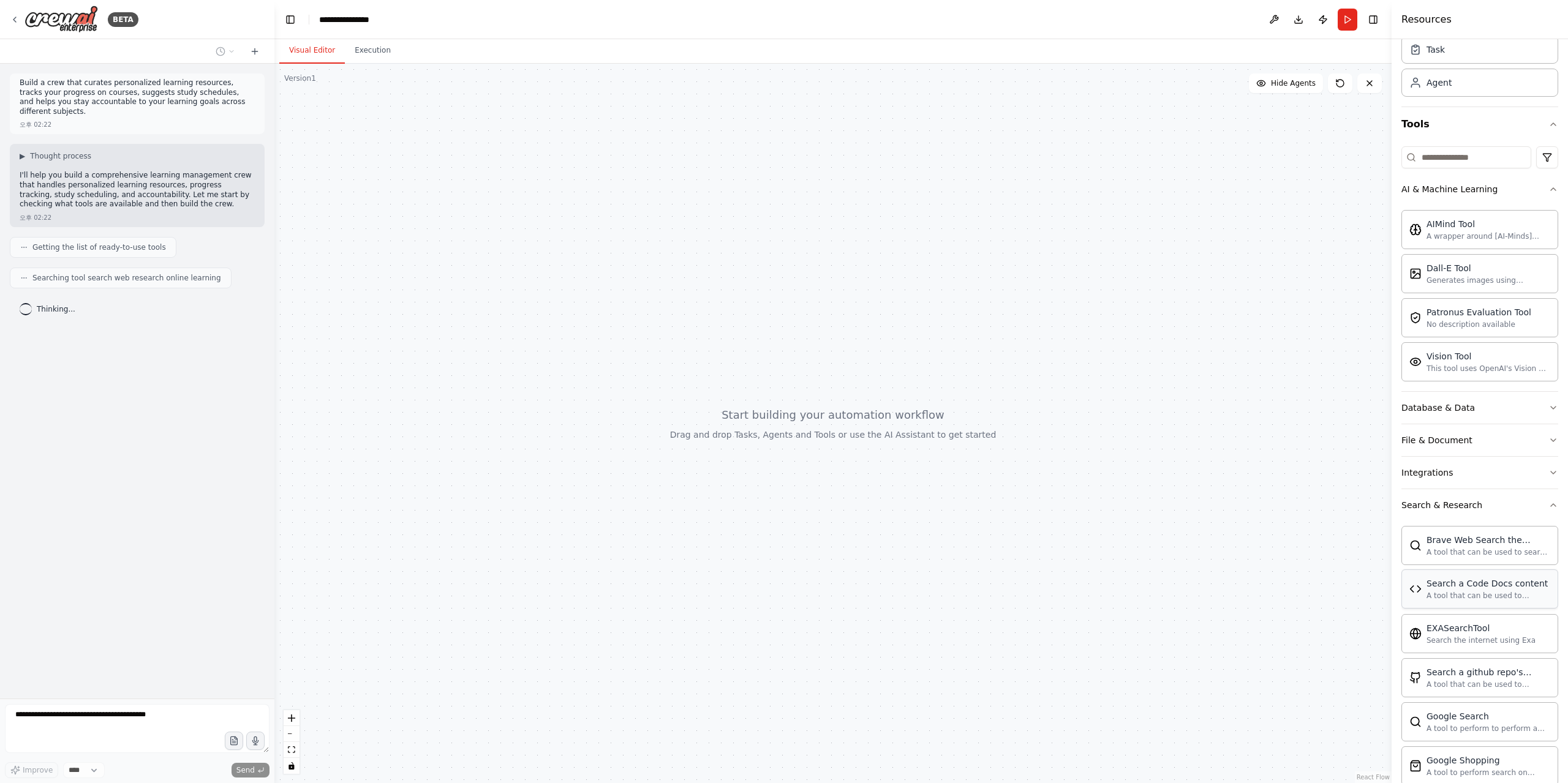
scroll to position [122, 0]
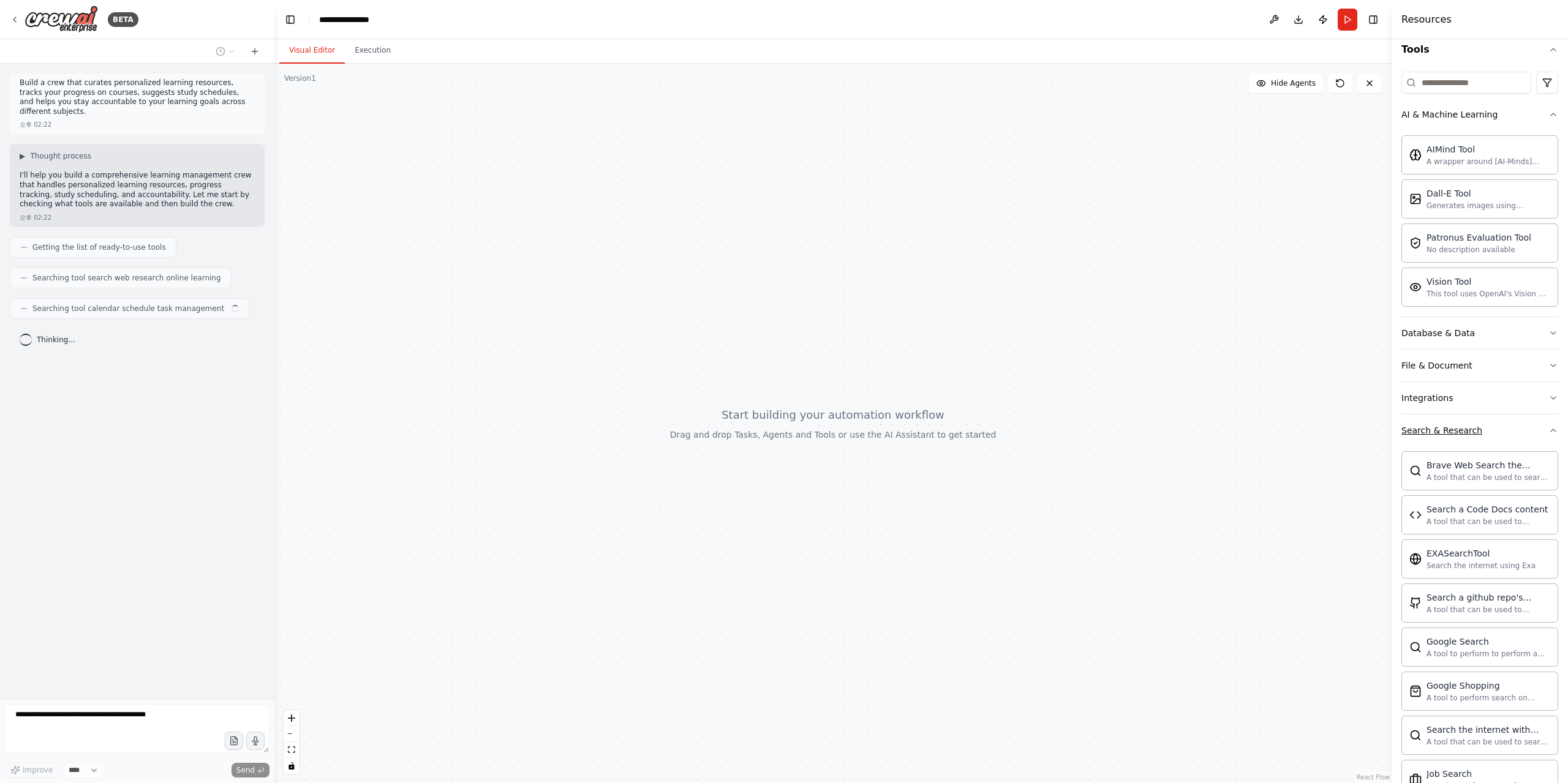
click at [1461, 435] on div "Search & Research" at bounding box center [1442, 430] width 81 height 12
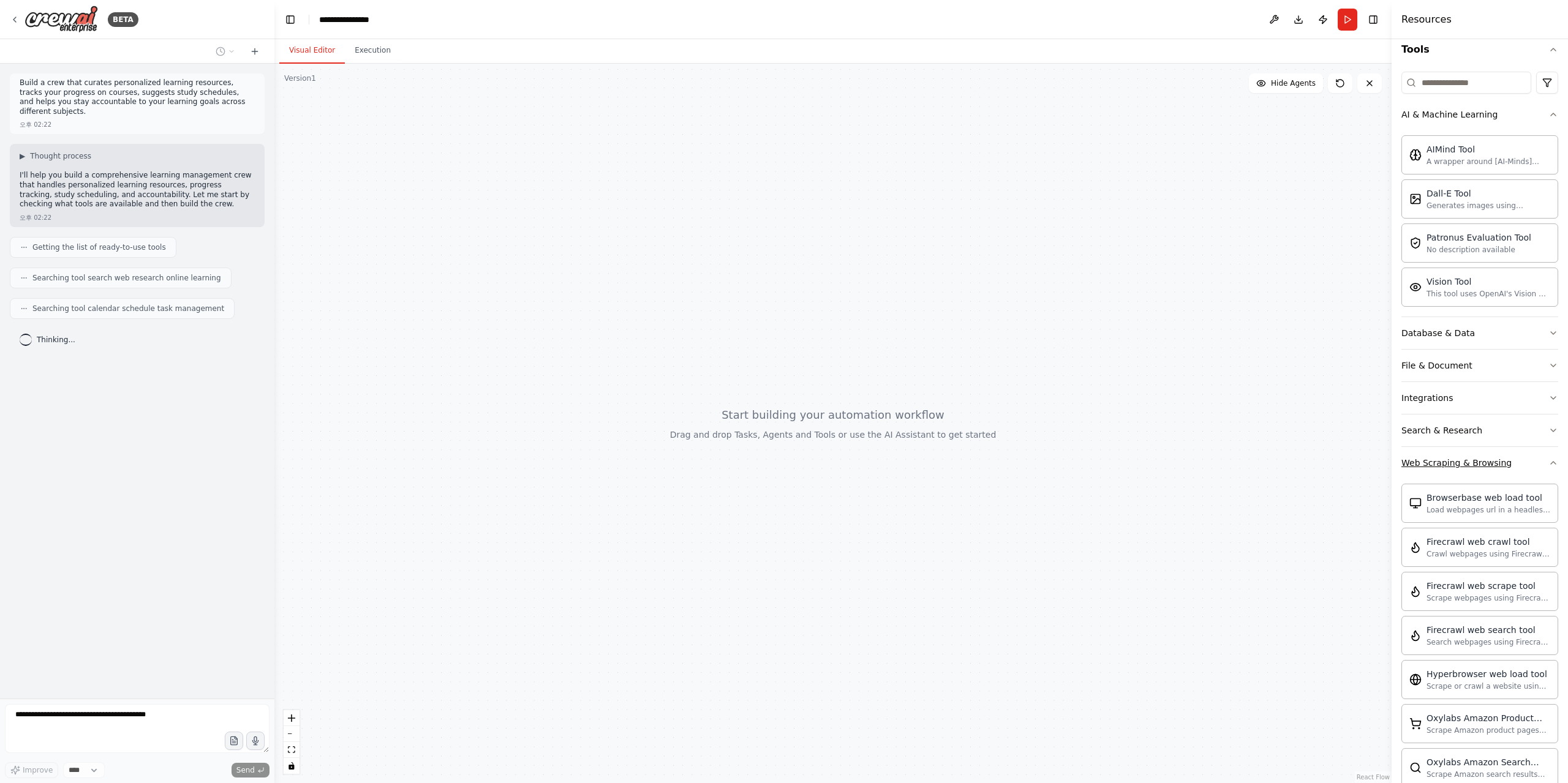
click at [1450, 467] on div "Web Scraping & Browsing" at bounding box center [1456, 463] width 110 height 12
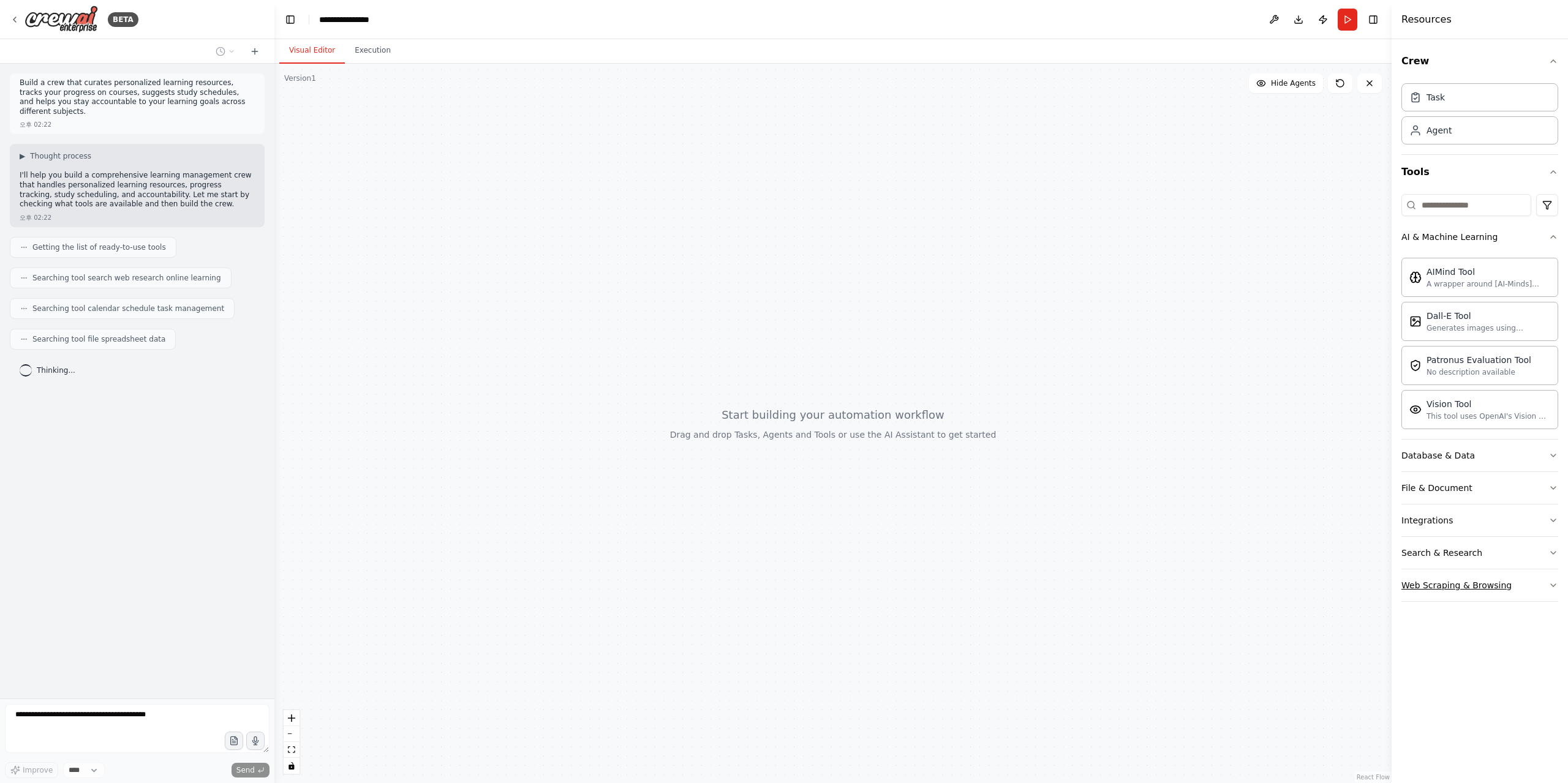
click at [1452, 580] on div "Web Scraping & Browsing" at bounding box center [1456, 586] width 110 height 12
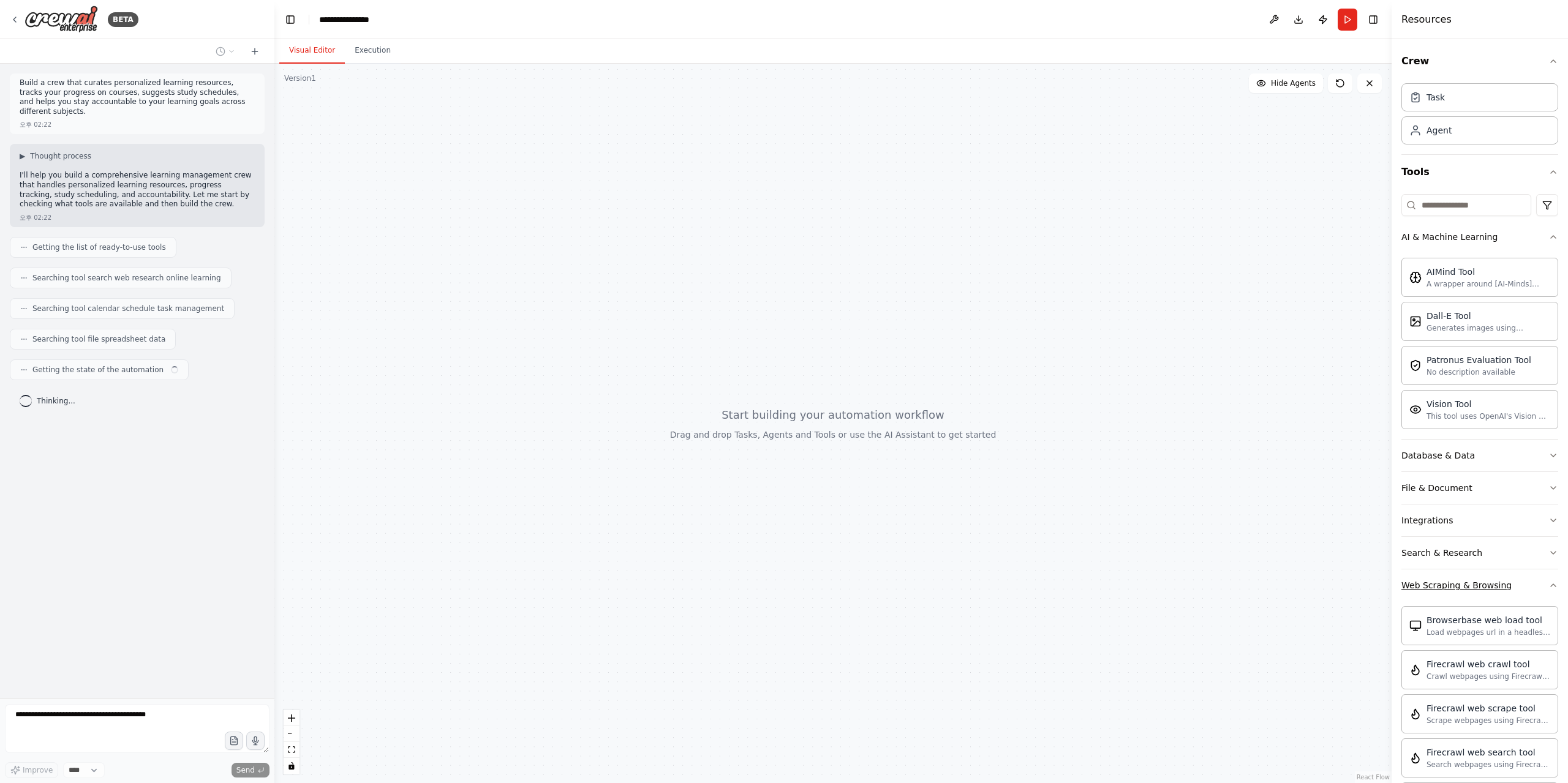
click at [1454, 580] on div "Web Scraping & Browsing" at bounding box center [1456, 586] width 110 height 12
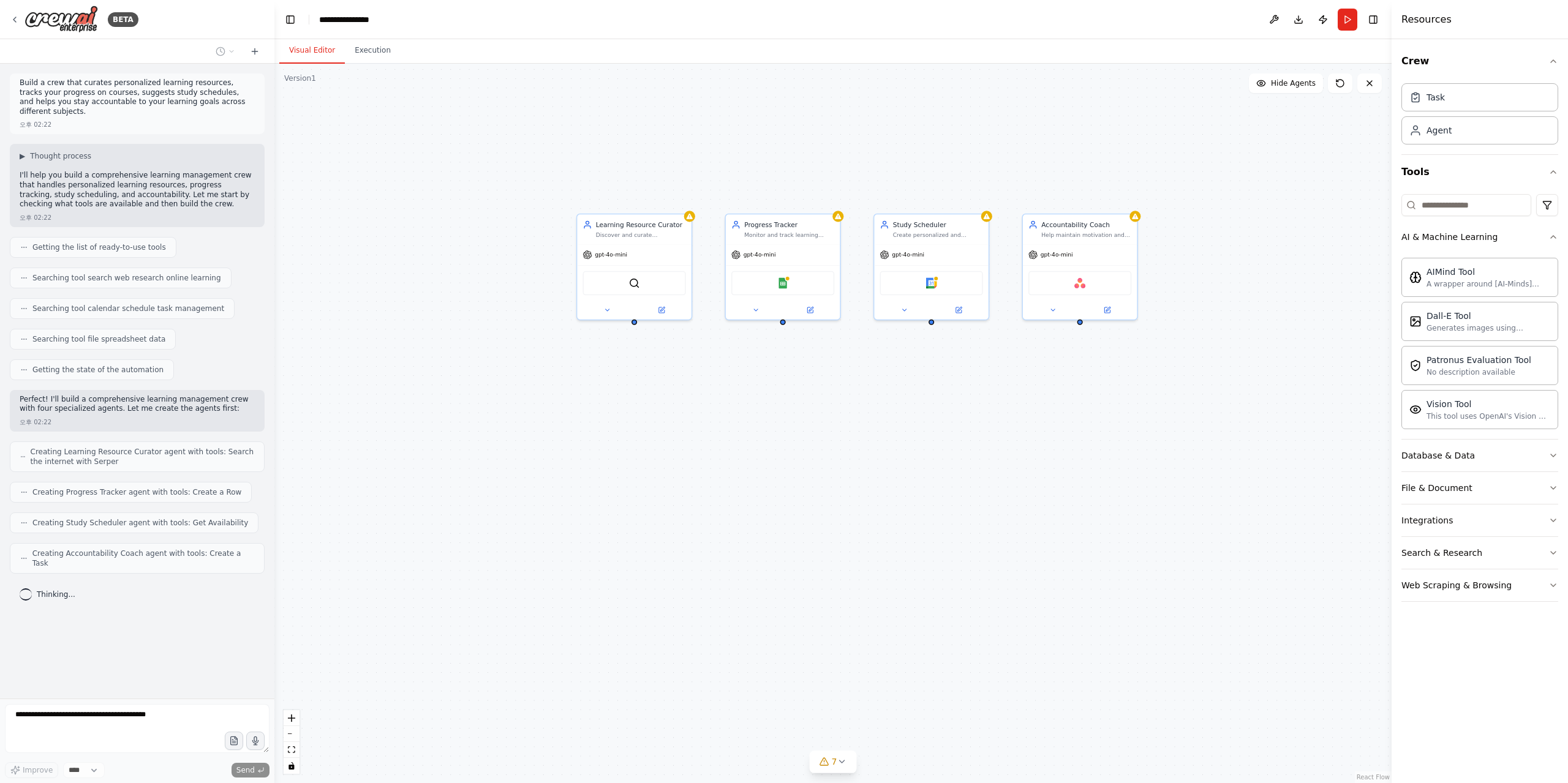
click at [634, 324] on div at bounding box center [634, 322] width 5 height 5
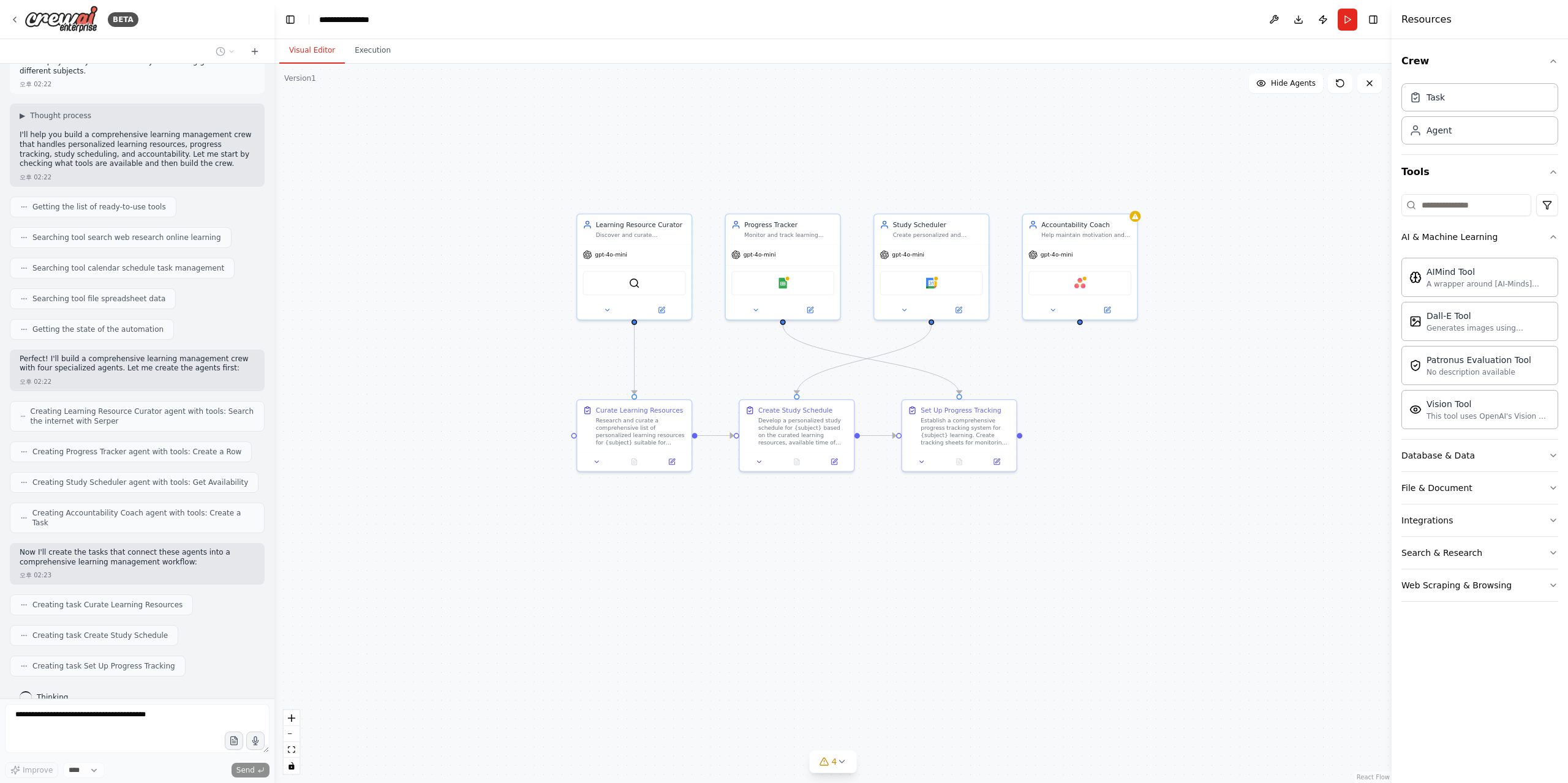
scroll to position [71, 0]
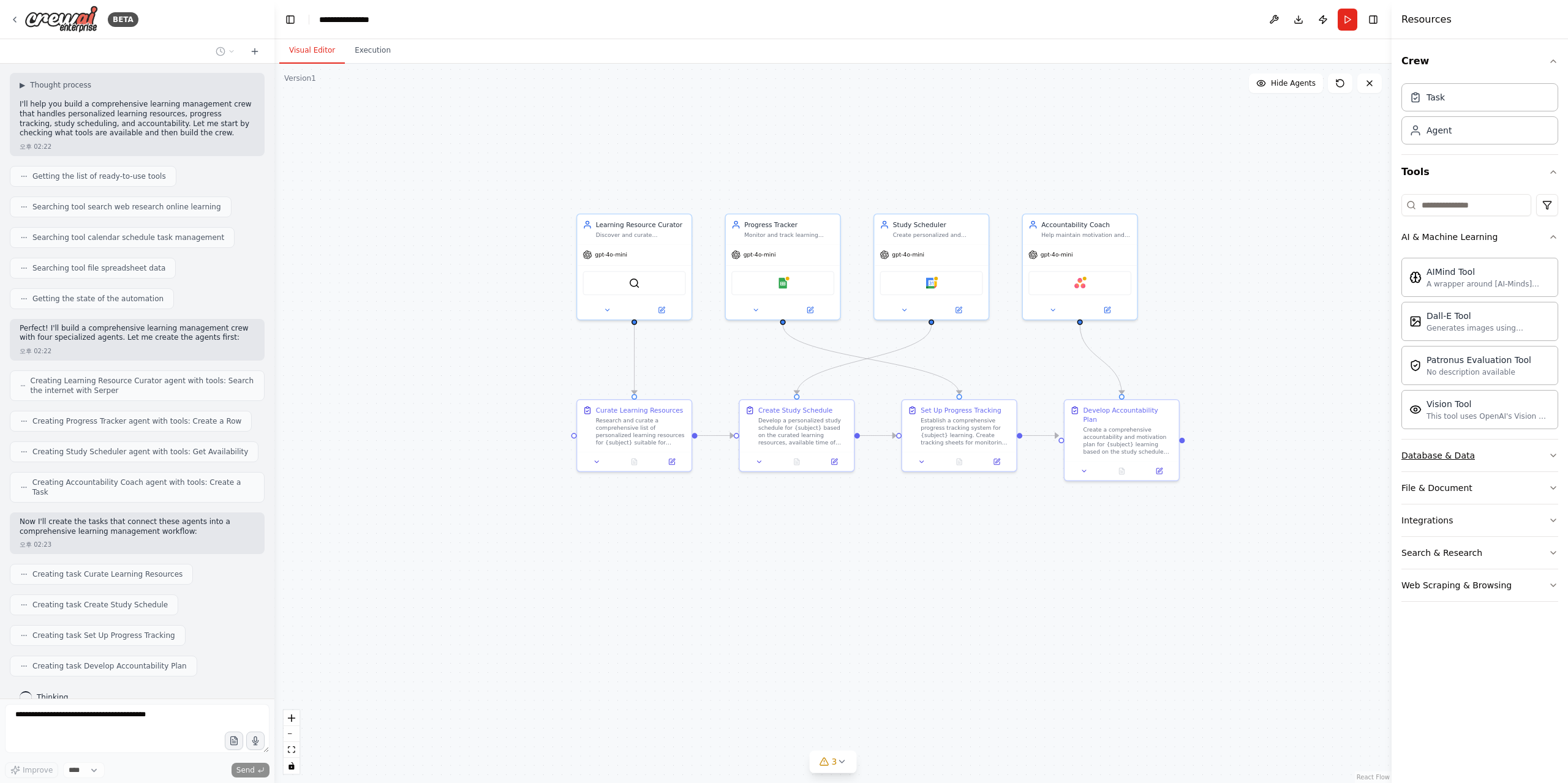
click at [1478, 463] on button "Database & Data" at bounding box center [1479, 455] width 157 height 32
click at [1460, 639] on button "File & Document" at bounding box center [1479, 630] width 157 height 32
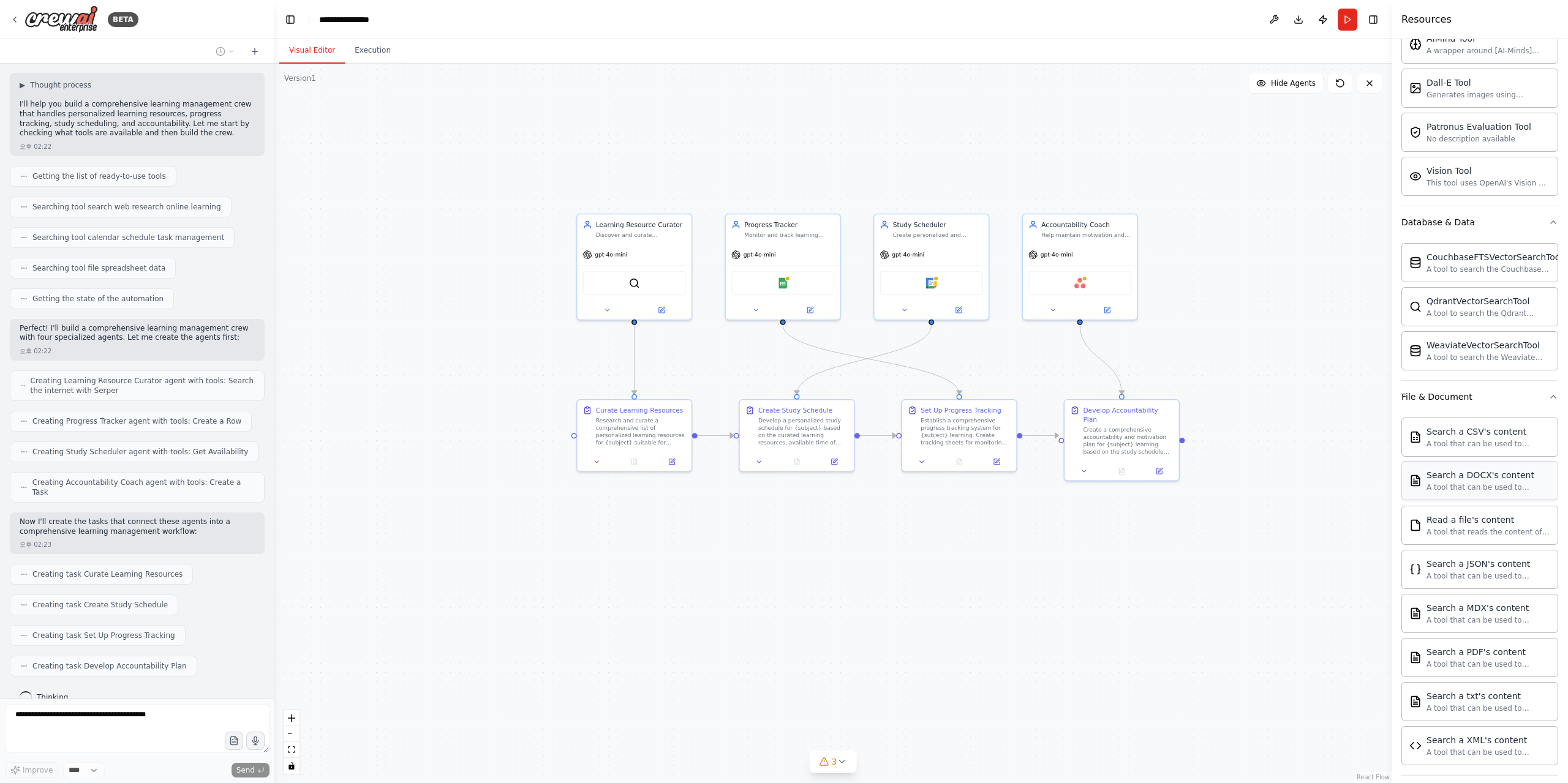
scroll to position [343, 0]
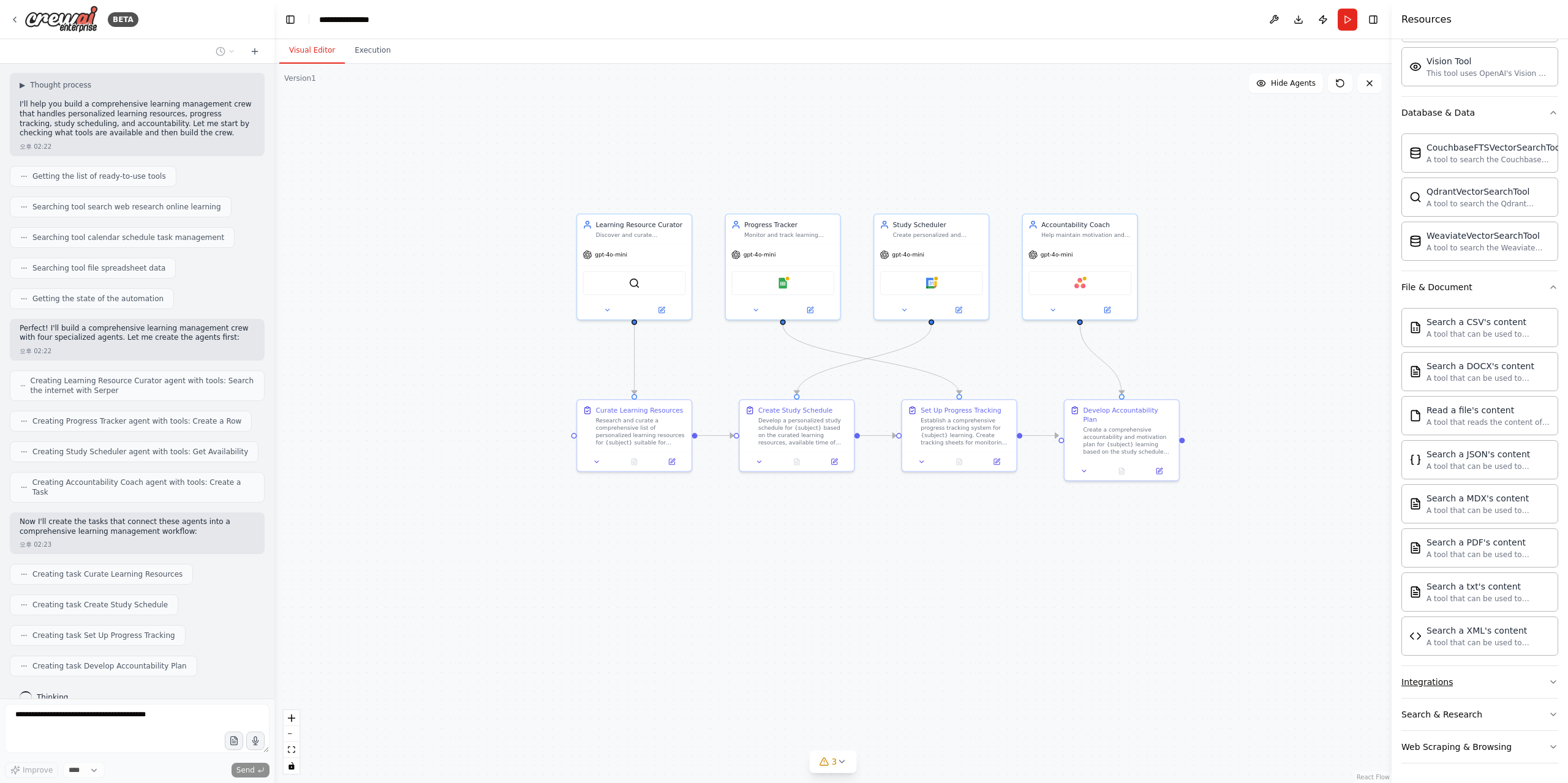
click at [1444, 690] on button "Integrations" at bounding box center [1479, 682] width 157 height 32
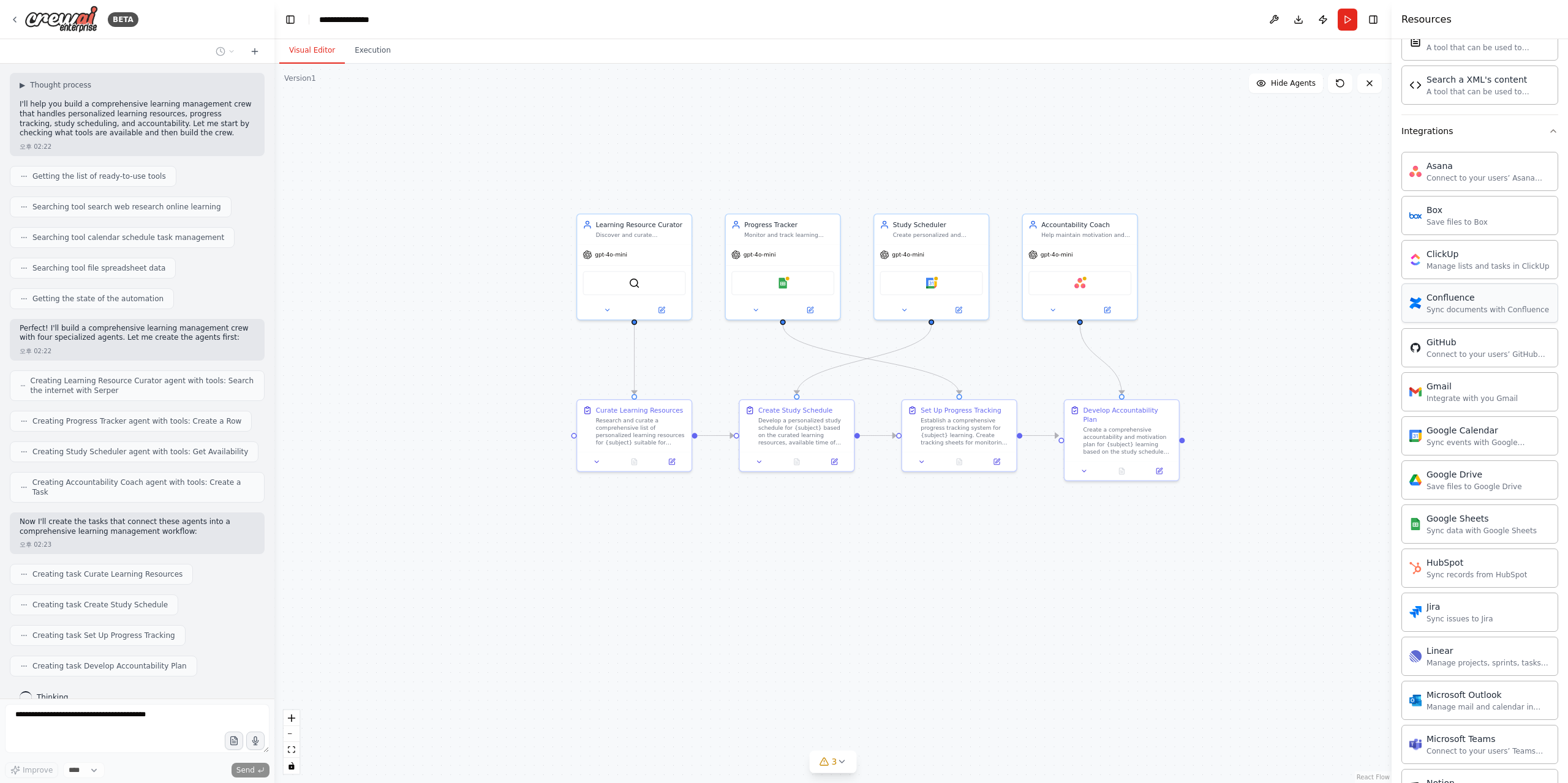
scroll to position [649, 0]
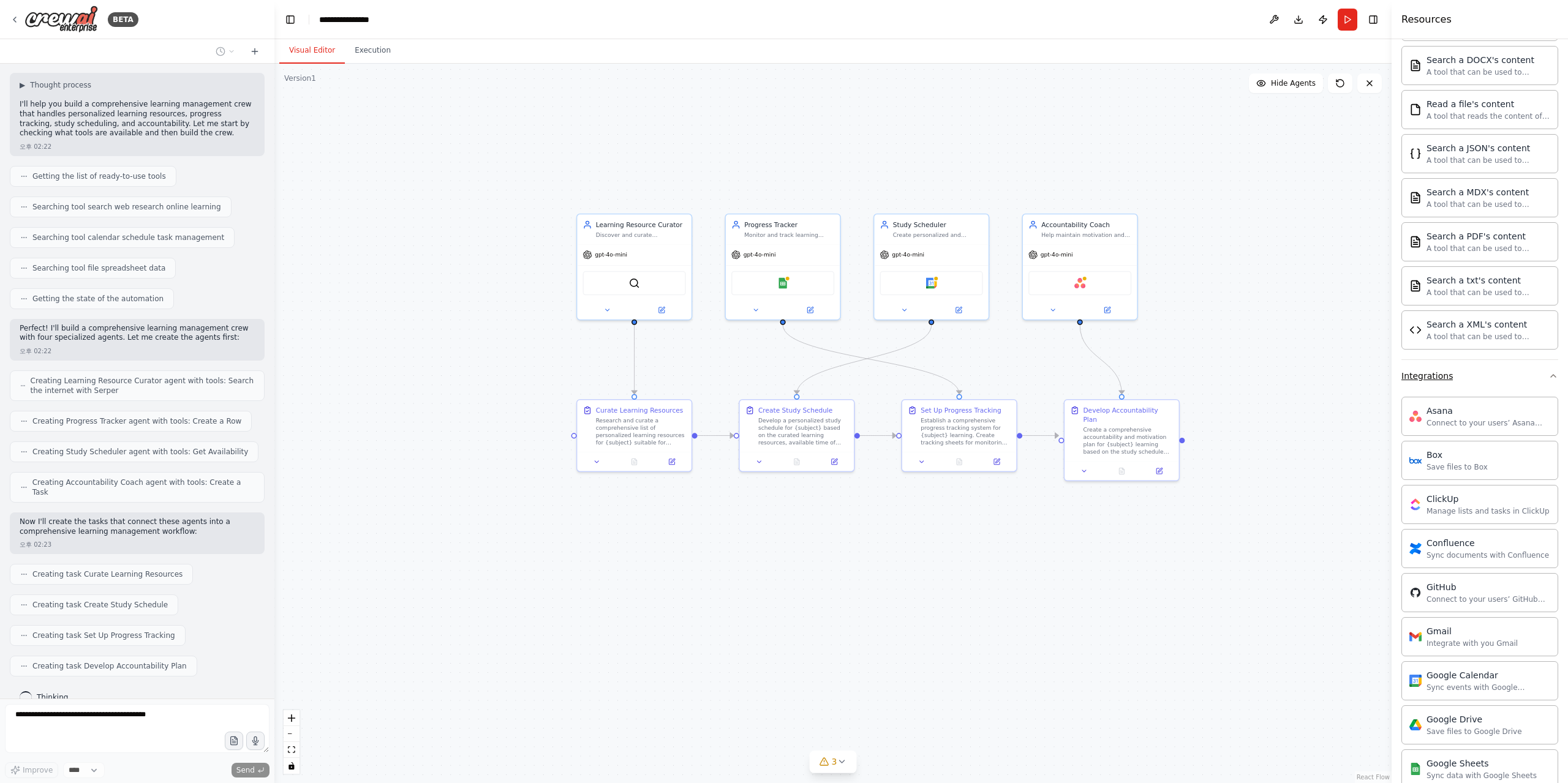
click at [1457, 380] on button "Integrations" at bounding box center [1479, 375] width 157 height 32
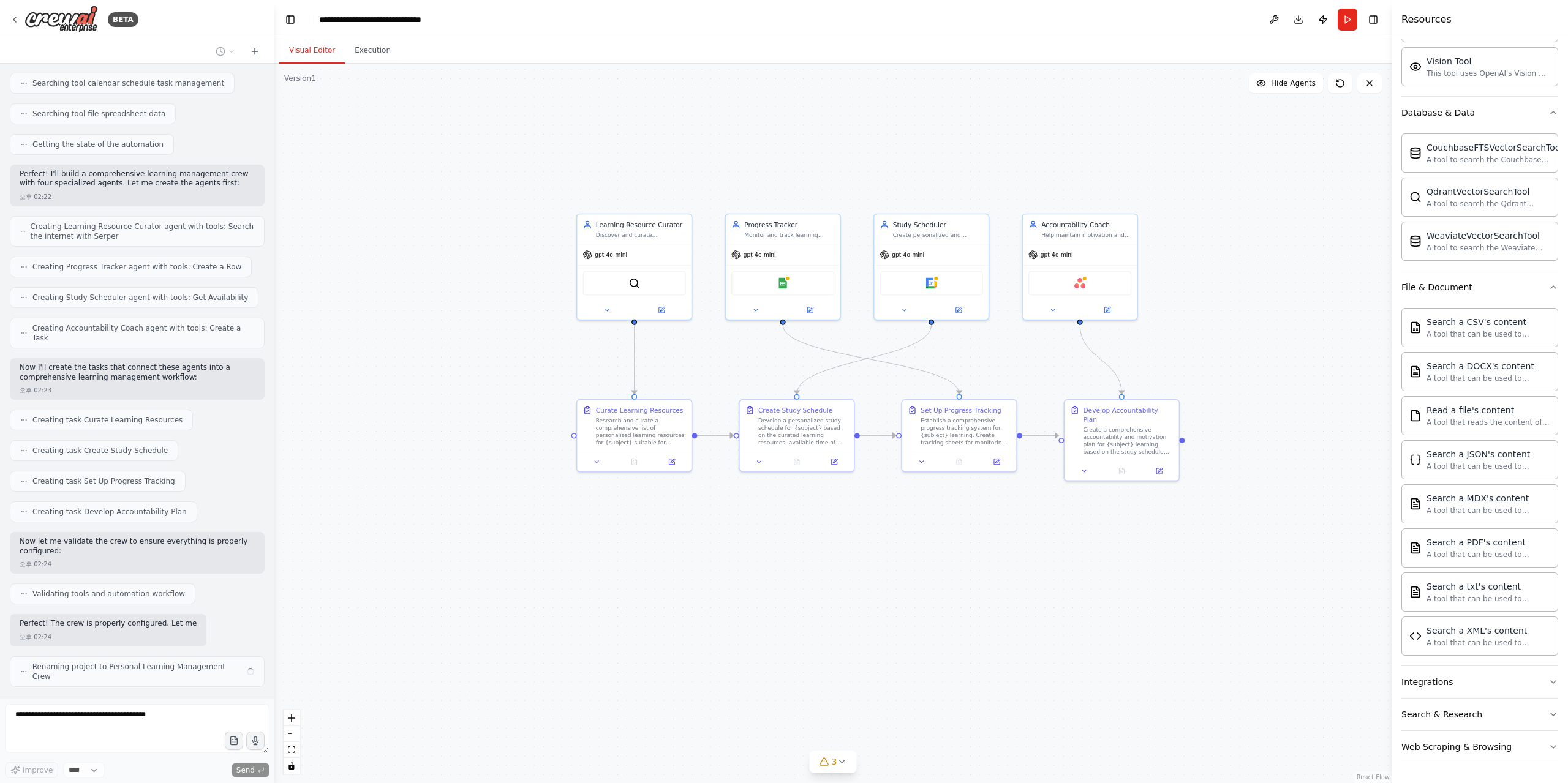
scroll to position [235, 0]
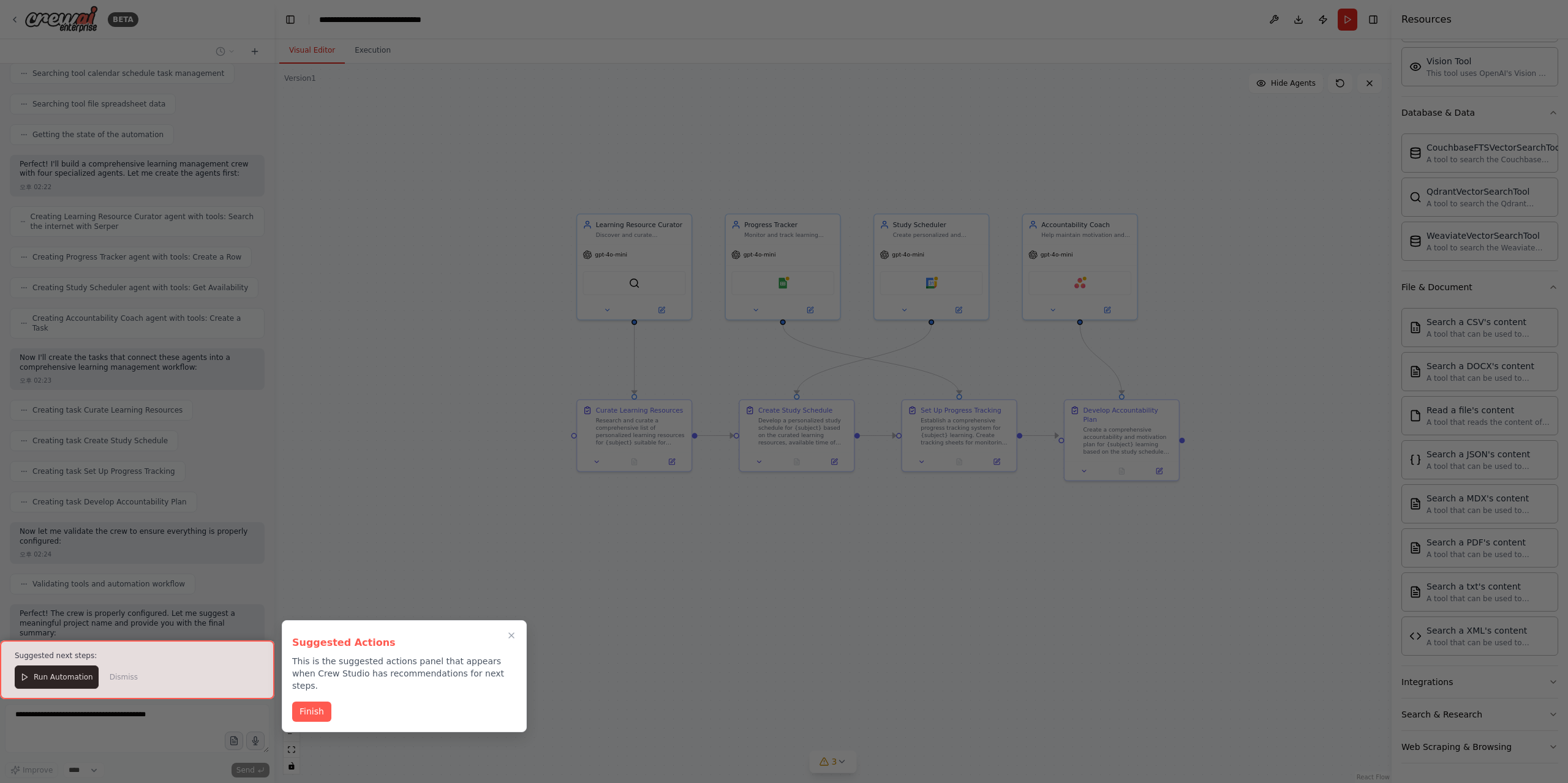
click at [510, 635] on icon "Close walkthrough" at bounding box center [511, 635] width 10 height 10
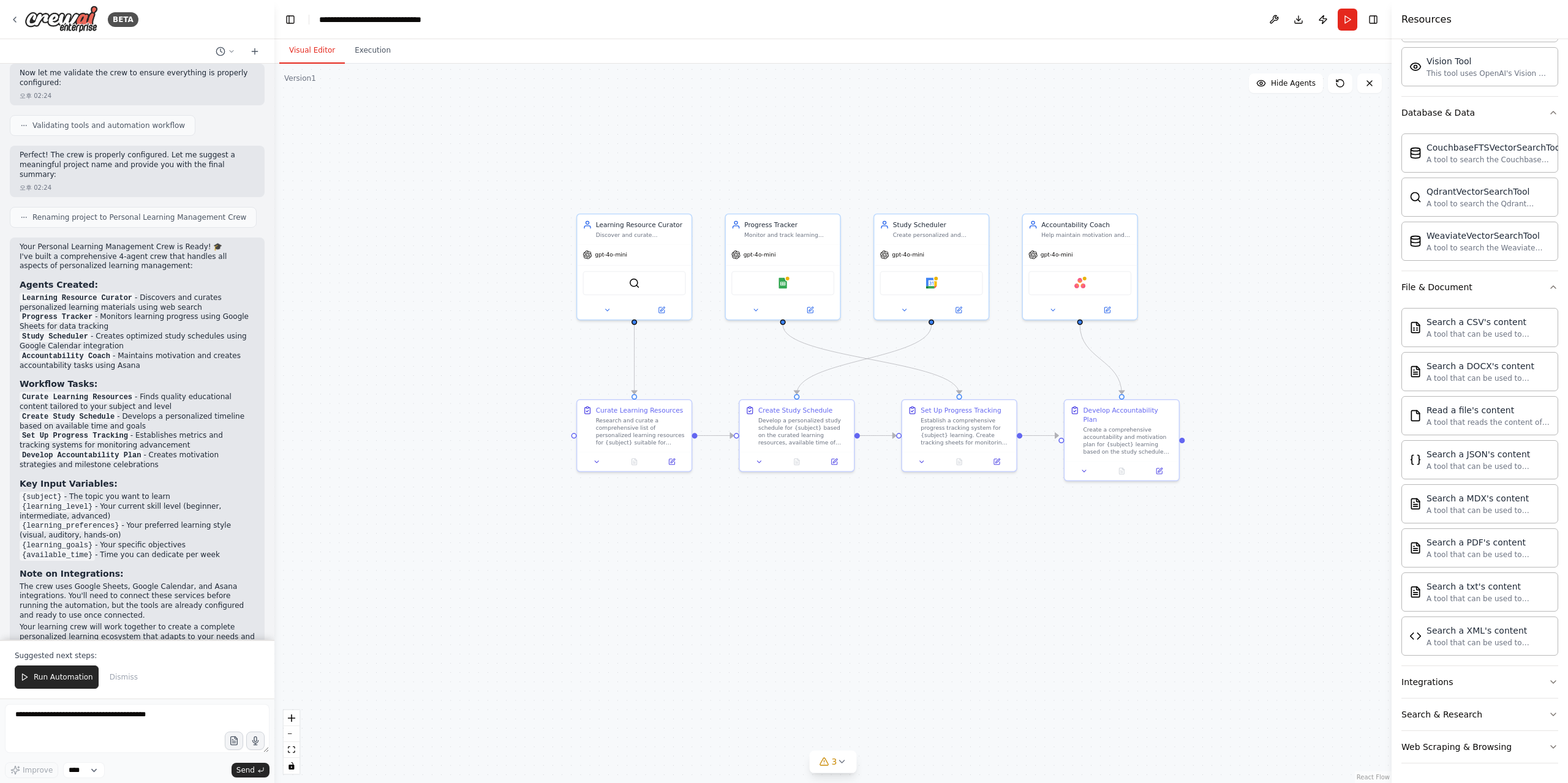
scroll to position [704, 0]
